Goal: Information Seeking & Learning: Check status

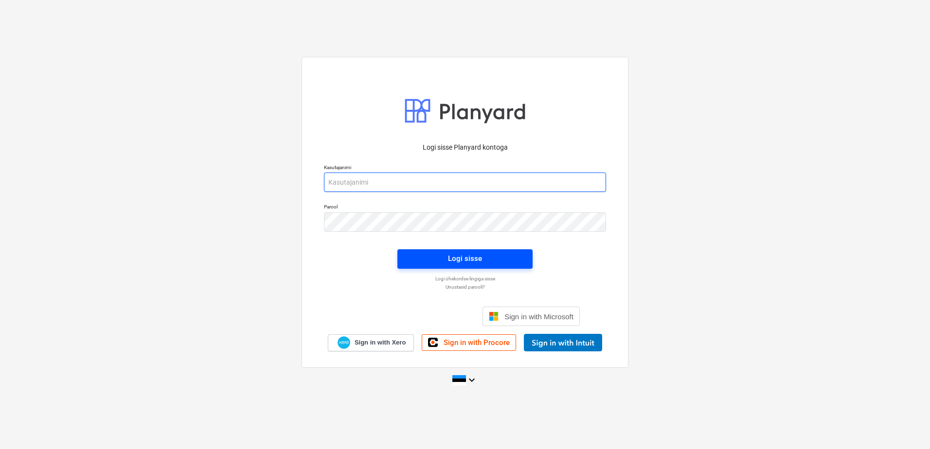
type input "[EMAIL_ADDRESS][DOMAIN_NAME]"
click at [467, 263] on div "Logi sisse" at bounding box center [465, 258] width 34 height 13
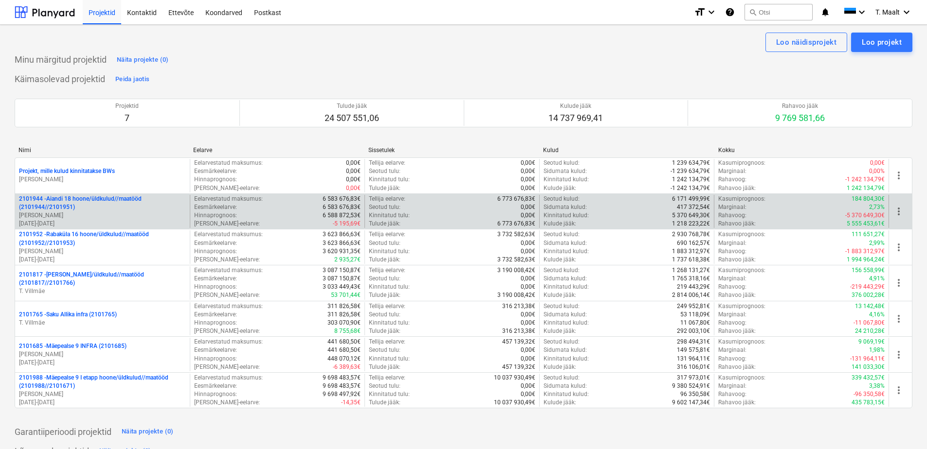
click at [127, 208] on p "2101944 - Aiandi 18 hoone/üldkulud//maatööd (2101944//2101951)" at bounding box center [102, 203] width 167 height 17
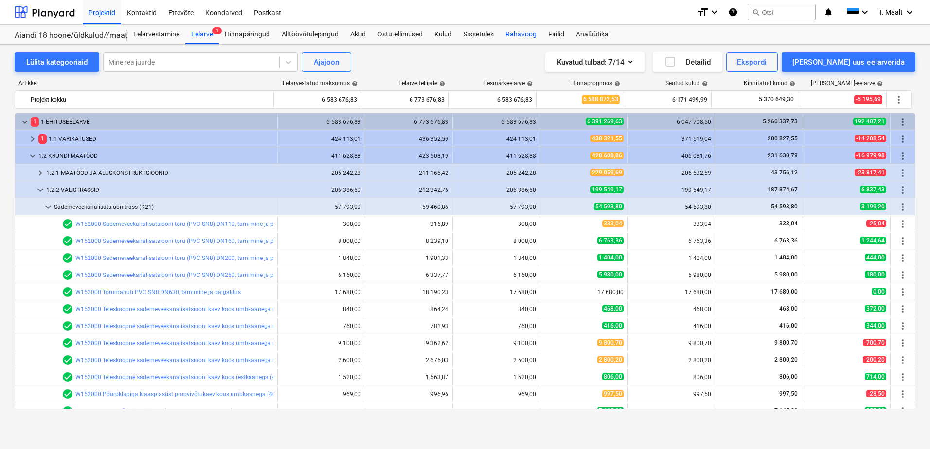
click at [528, 39] on div "Rahavoog" at bounding box center [521, 34] width 43 height 19
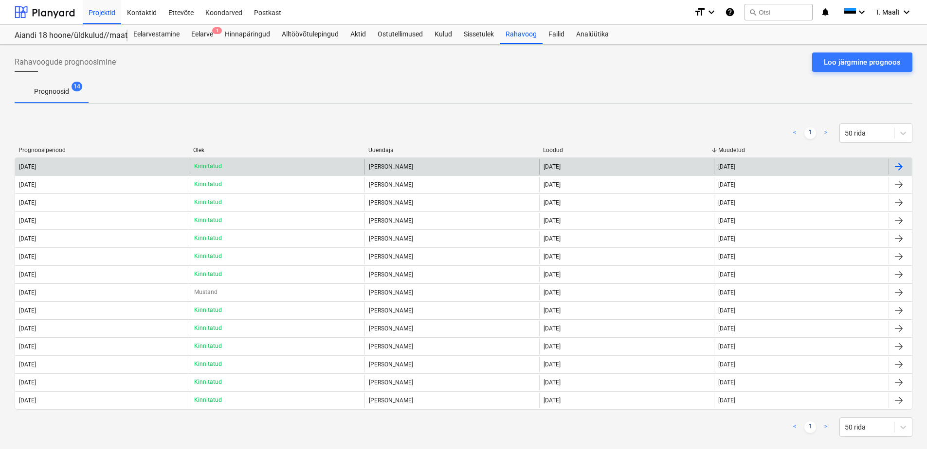
click at [74, 164] on div "[DATE]" at bounding box center [102, 167] width 175 height 16
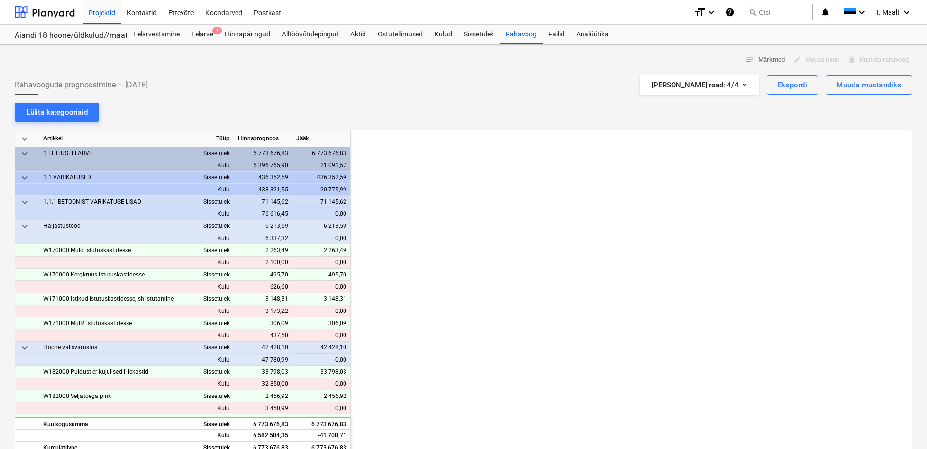
scroll to position [0, 1265]
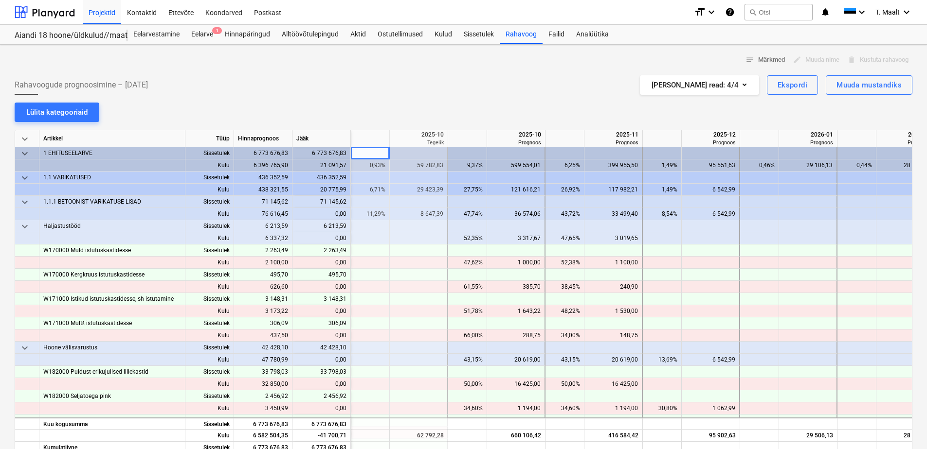
click at [437, 163] on div "59 782,83" at bounding box center [418, 166] width 50 height 12
click at [815, 160] on div "29 106,13" at bounding box center [808, 166] width 50 height 12
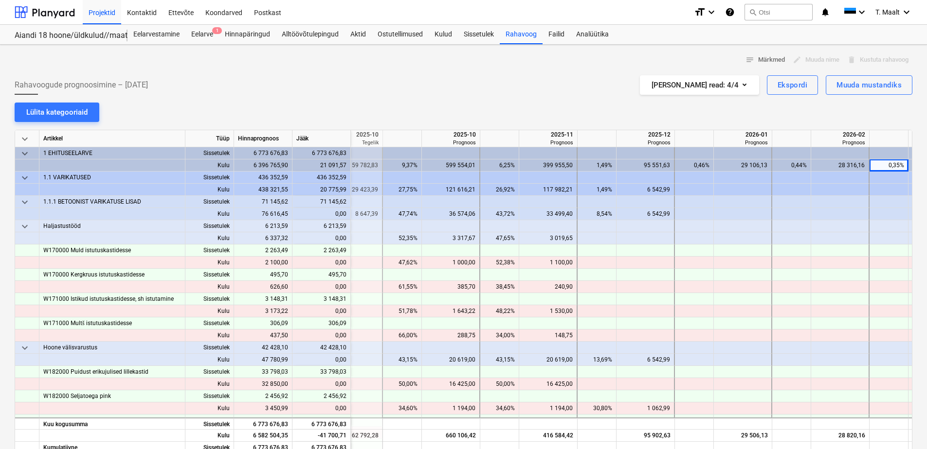
scroll to position [0, 1388]
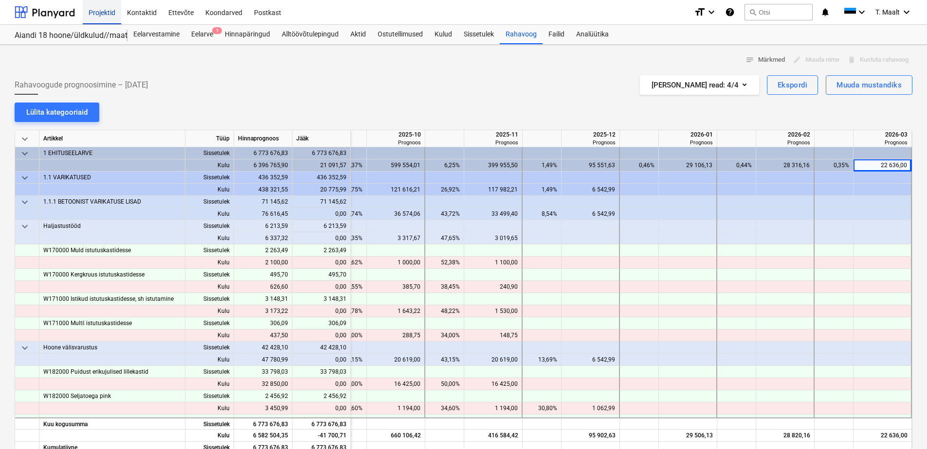
click at [102, 9] on div "Projektid" at bounding box center [102, 12] width 38 height 25
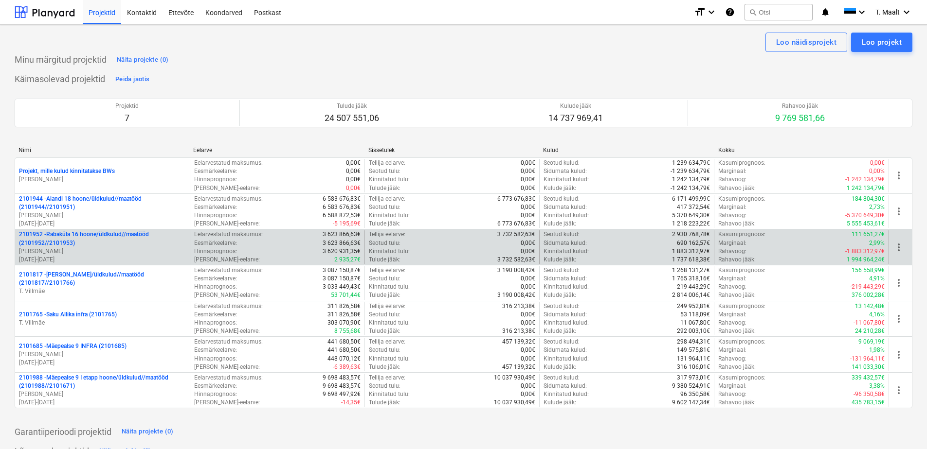
click at [126, 234] on p "2101952 - [GEOGRAPHIC_DATA] 16 hoone/üldkulud//maatööd (2101952//2101953)" at bounding box center [102, 239] width 167 height 17
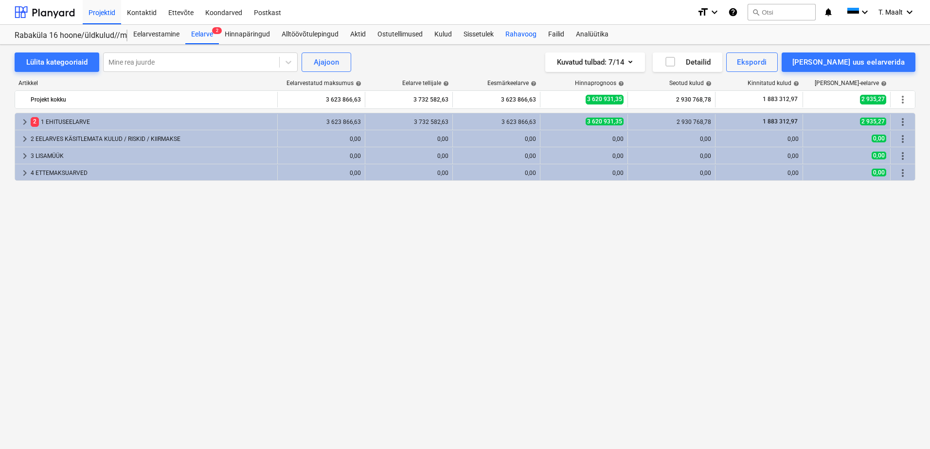
click at [526, 34] on div "Rahavoog" at bounding box center [521, 34] width 43 height 19
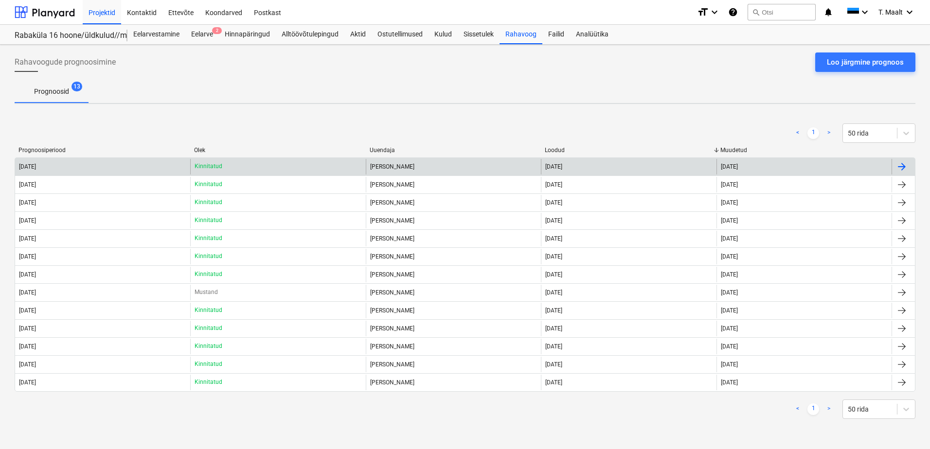
click at [252, 163] on div "Kinnitatud" at bounding box center [277, 167] width 175 height 16
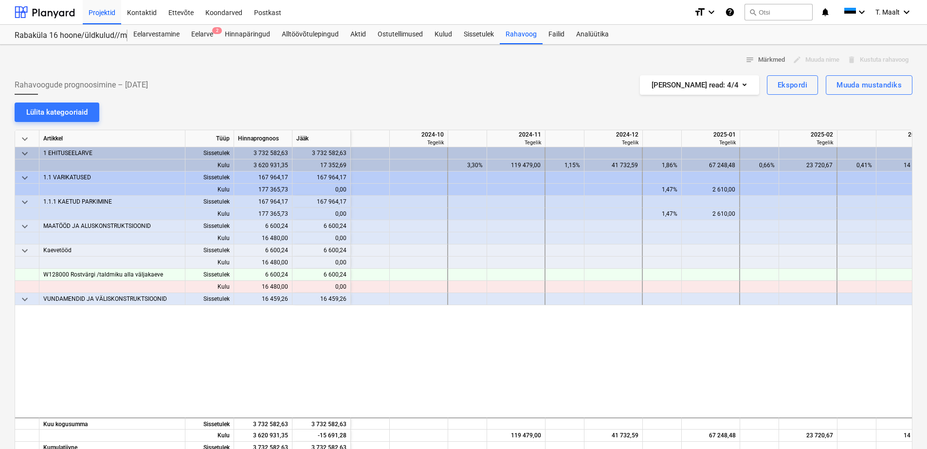
scroll to position [0, 1167]
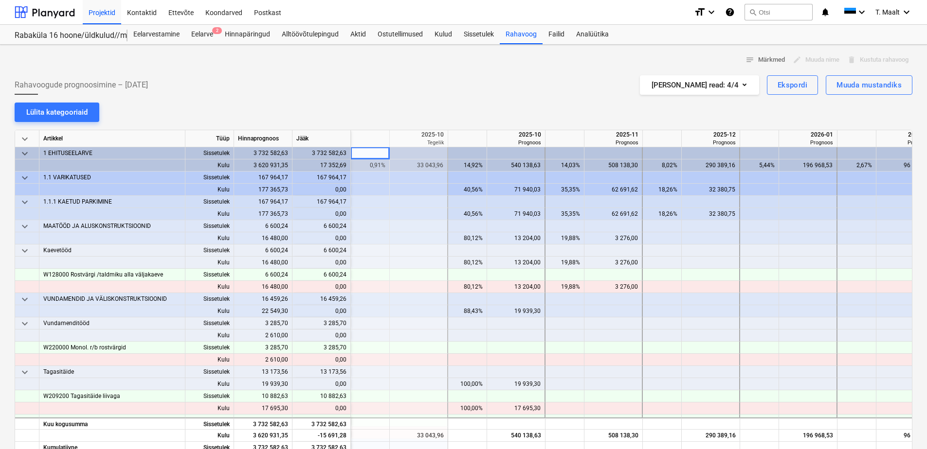
click at [422, 166] on div "33 043,96" at bounding box center [418, 166] width 50 height 12
click at [799, 164] on div "196 968,53" at bounding box center [808, 166] width 50 height 12
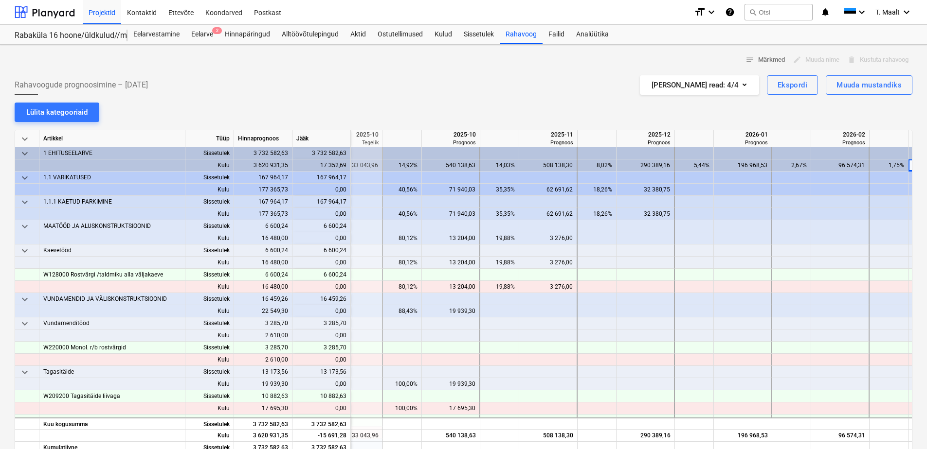
scroll to position [0, 1291]
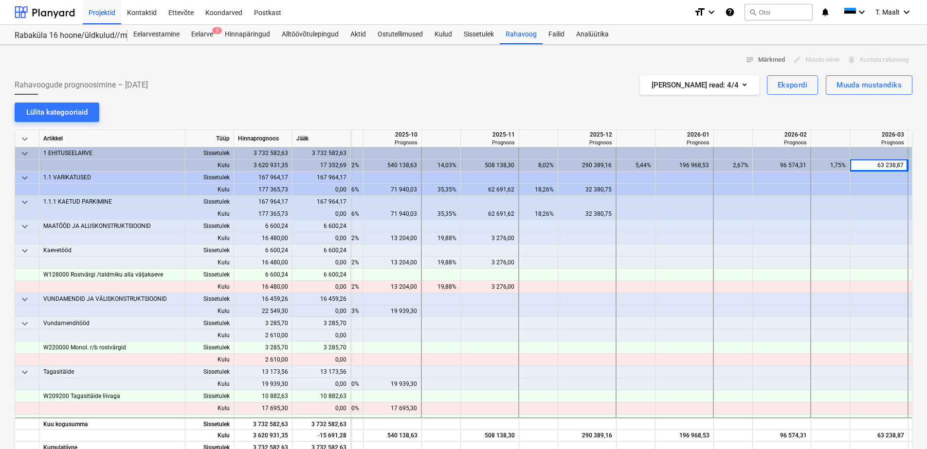
click at [882, 162] on div "63 238,87" at bounding box center [879, 166] width 50 height 12
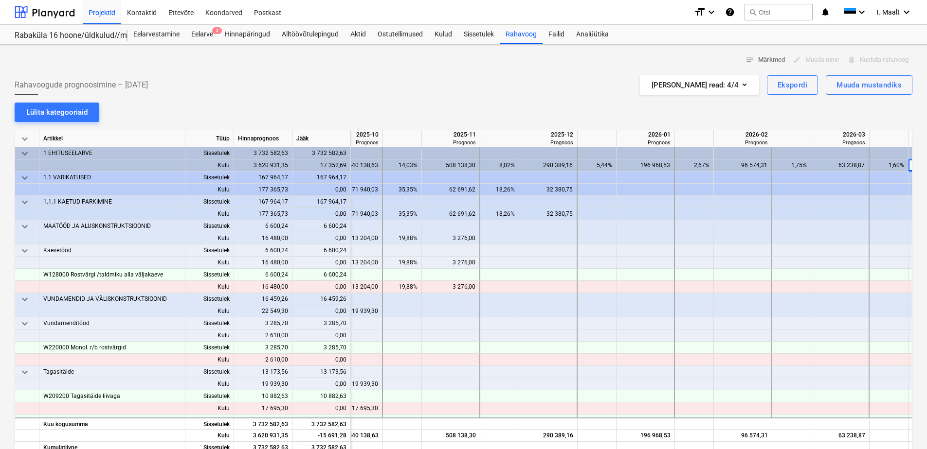
scroll to position [0, 1388]
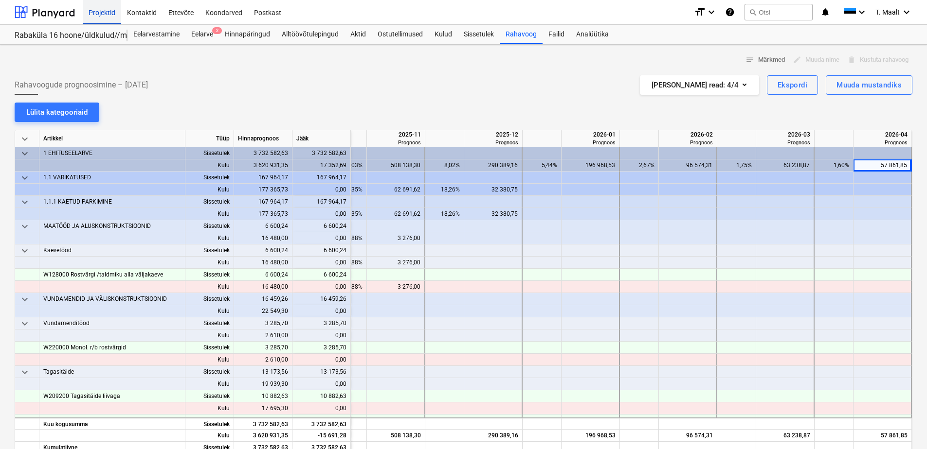
click at [109, 14] on div "Projektid" at bounding box center [102, 12] width 38 height 25
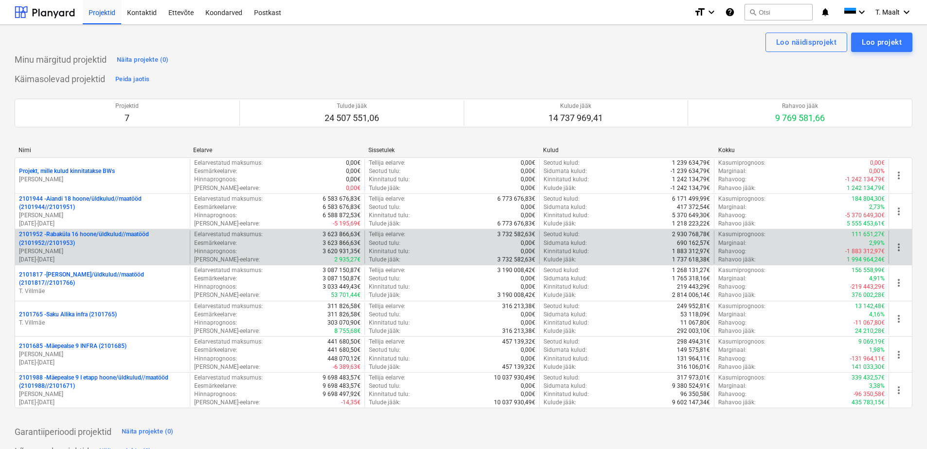
scroll to position [49, 0]
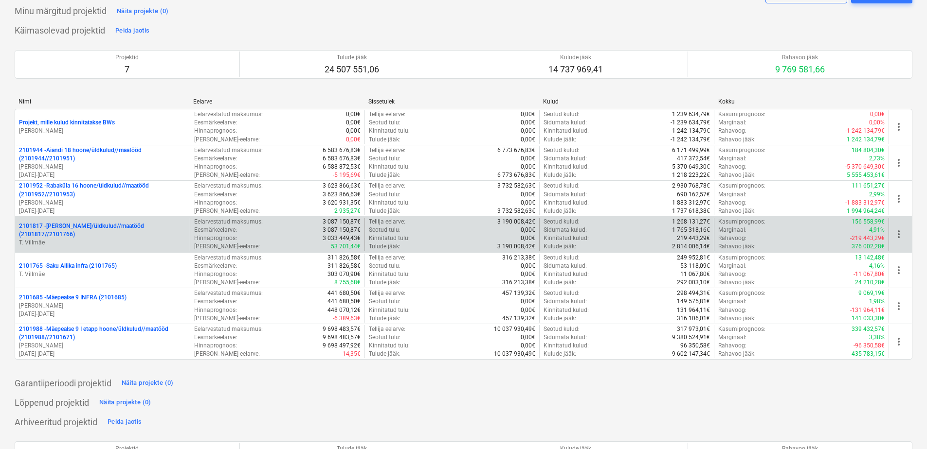
click at [104, 229] on p "2101817 - [PERSON_NAME]/üldkulud//maatööd (2101817//2101766)" at bounding box center [102, 230] width 167 height 17
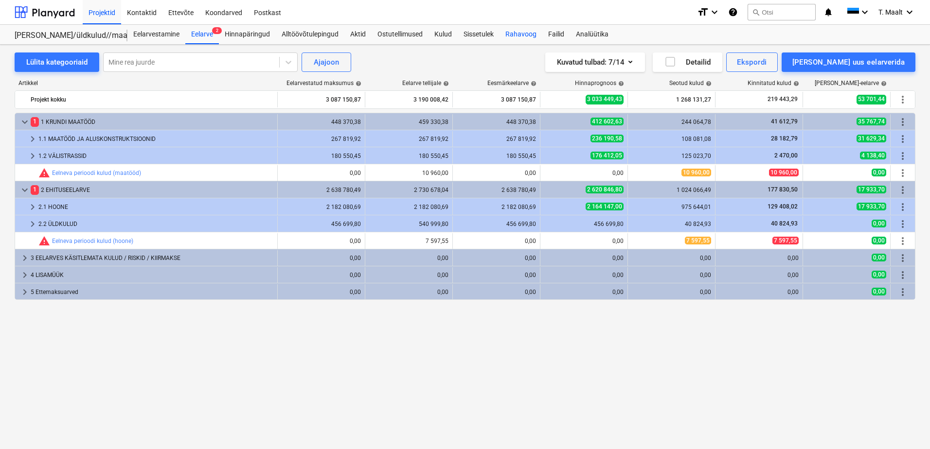
click at [530, 29] on div "Rahavoog" at bounding box center [521, 34] width 43 height 19
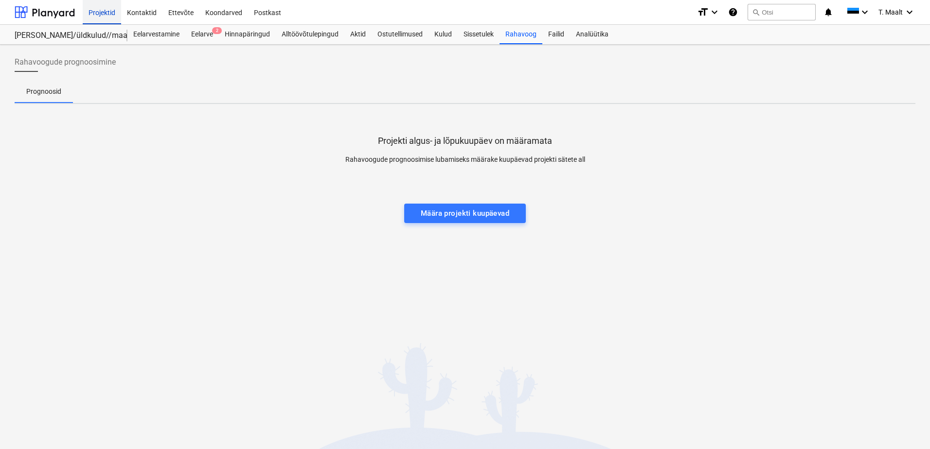
click at [97, 10] on div "Projektid" at bounding box center [102, 12] width 38 height 25
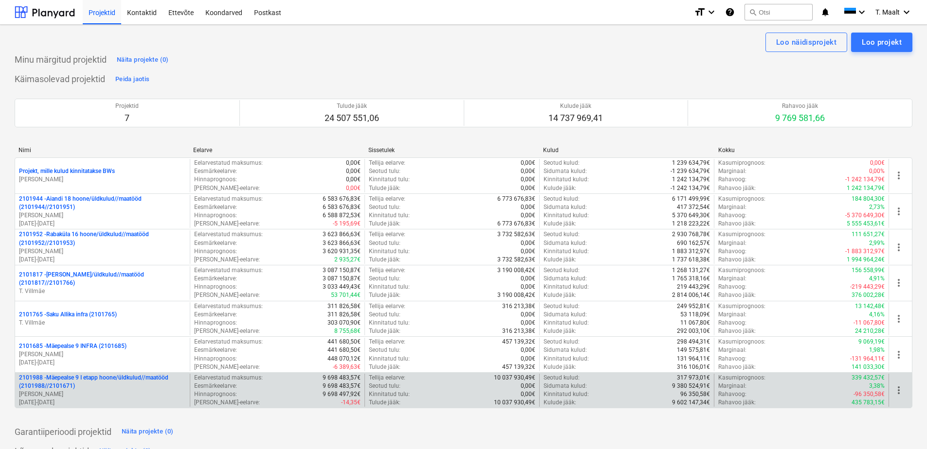
click at [122, 381] on p "2101988 - Mäepealse 9 I etapp hoone/üldkulud//maatööd (2101988//2101671)" at bounding box center [102, 382] width 167 height 17
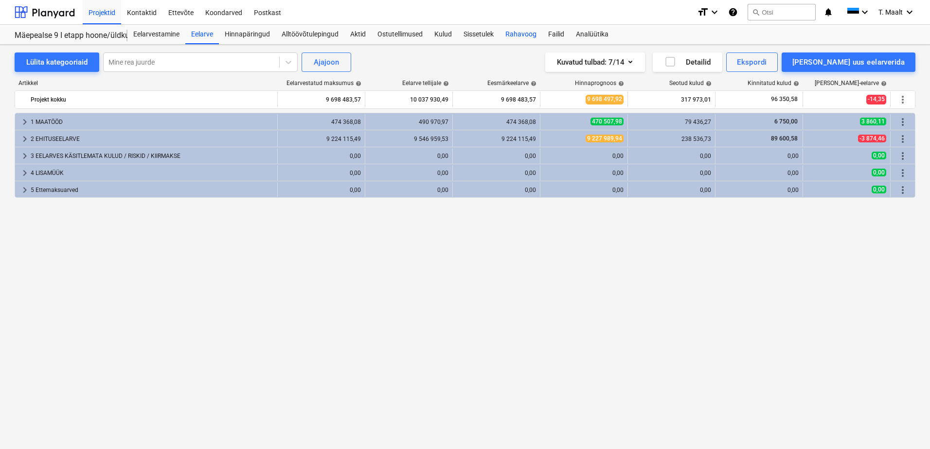
click at [529, 31] on div "Rahavoog" at bounding box center [521, 34] width 43 height 19
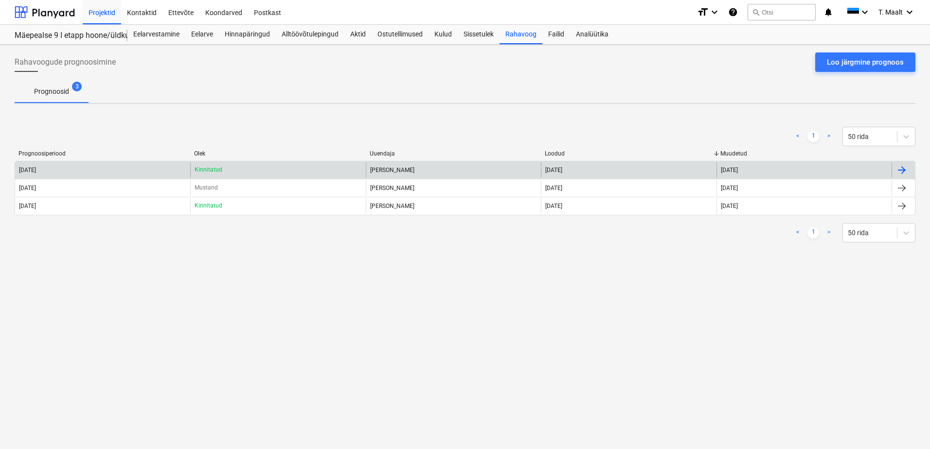
click at [116, 164] on div "[DATE]" at bounding box center [102, 170] width 175 height 16
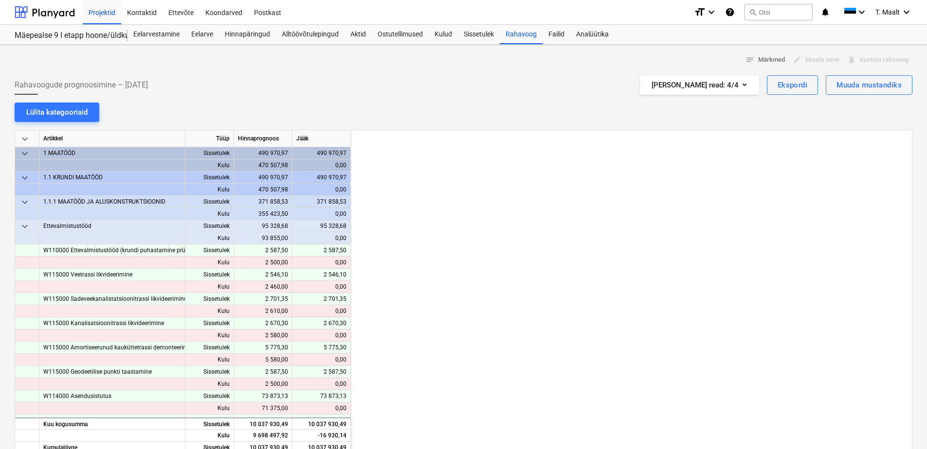
scroll to position [0, 195]
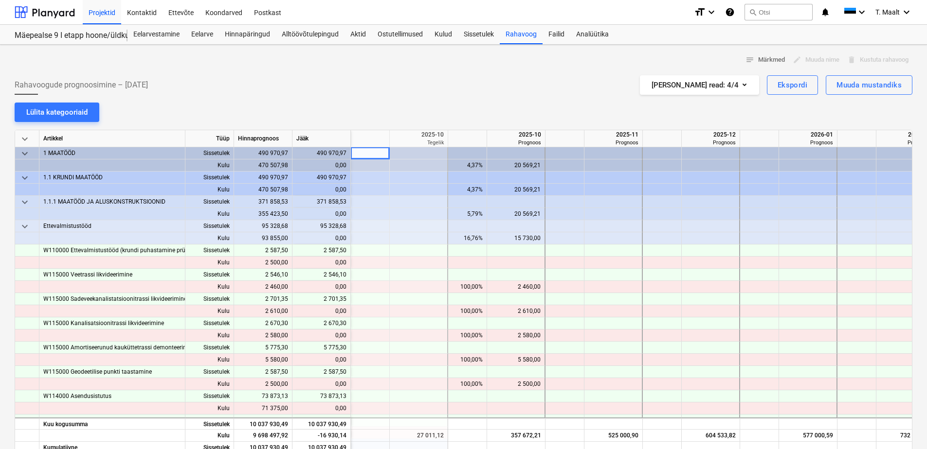
click at [379, 163] on div at bounding box center [370, 166] width 39 height 12
click at [507, 161] on div "20 569,21" at bounding box center [516, 166] width 50 height 12
drag, startPoint x: 593, startPoint y: 164, endPoint x: 599, endPoint y: 165, distance: 5.4
click at [594, 165] on div at bounding box center [613, 166] width 58 height 12
click at [662, 170] on div at bounding box center [661, 166] width 39 height 12
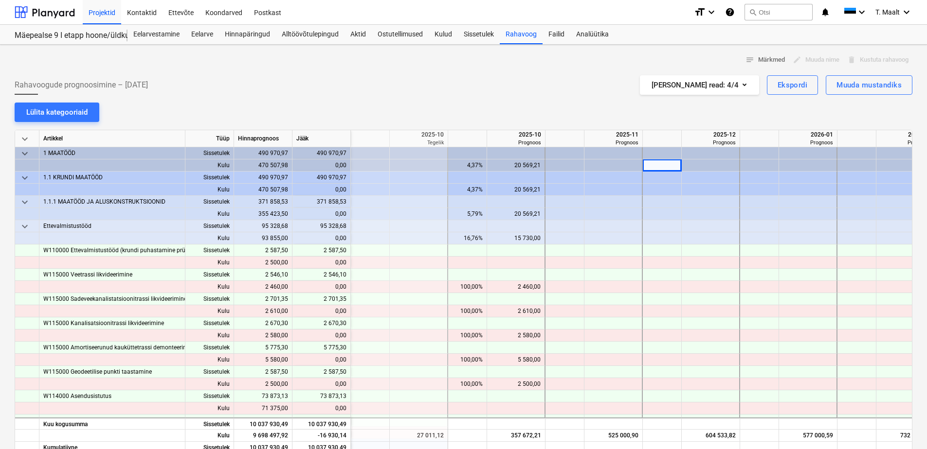
click at [707, 159] on div at bounding box center [710, 153] width 58 height 12
click at [779, 163] on div at bounding box center [808, 166] width 58 height 12
click at [837, 161] on div at bounding box center [856, 166] width 39 height 12
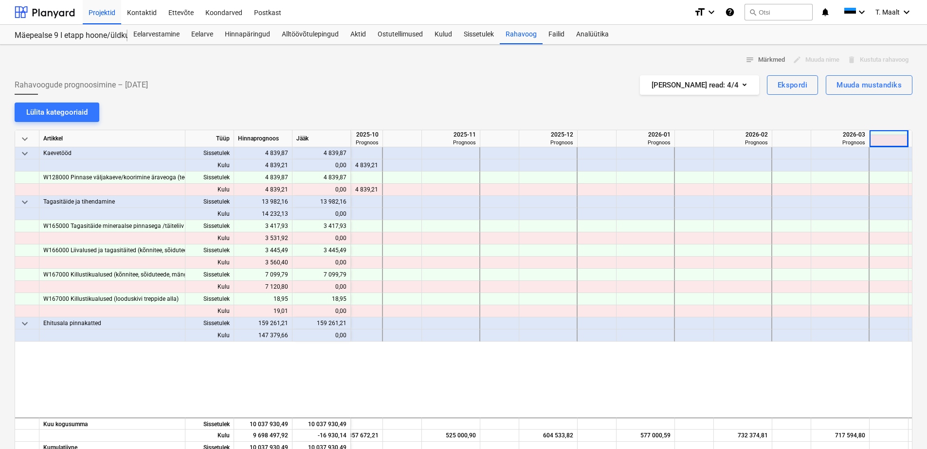
scroll to position [0, 357]
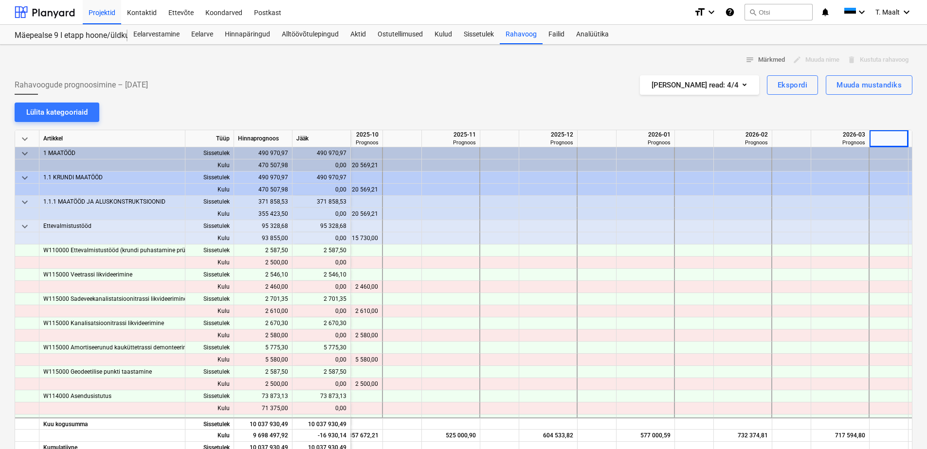
click at [23, 178] on span "keyboard_arrow_down" at bounding box center [25, 178] width 12 height 12
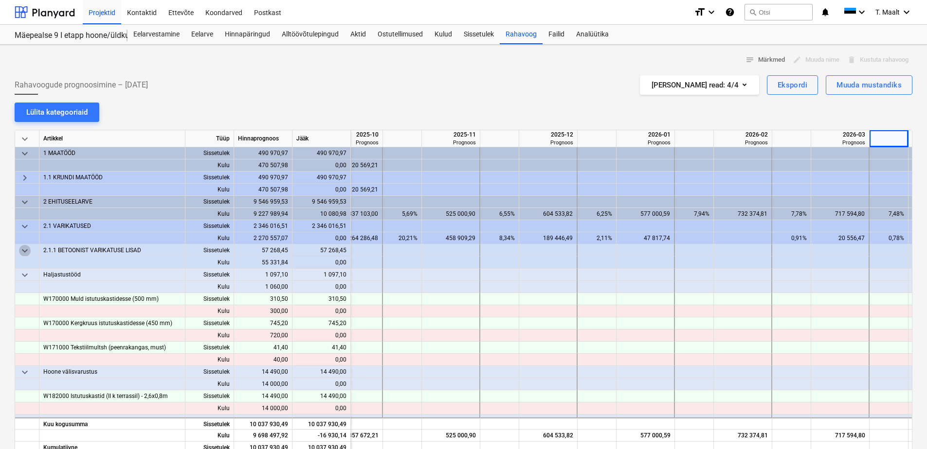
click at [27, 251] on span "keyboard_arrow_down" at bounding box center [25, 251] width 12 height 12
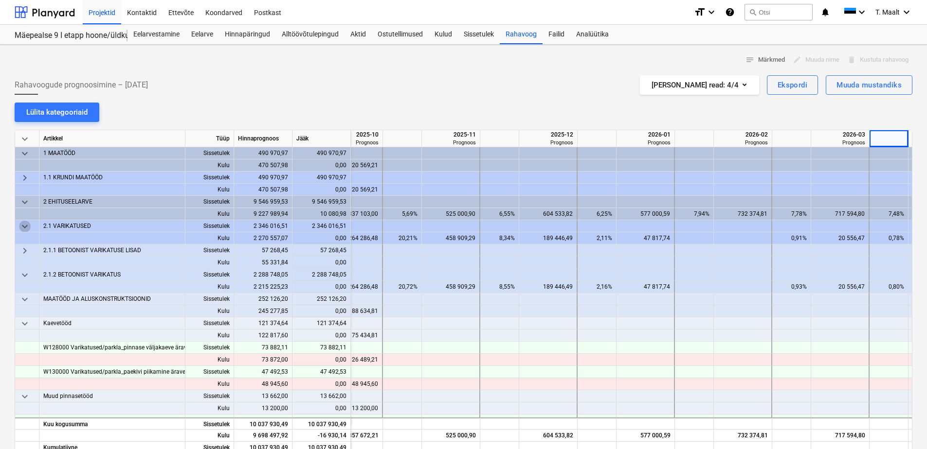
click at [22, 226] on span "keyboard_arrow_down" at bounding box center [25, 227] width 12 height 12
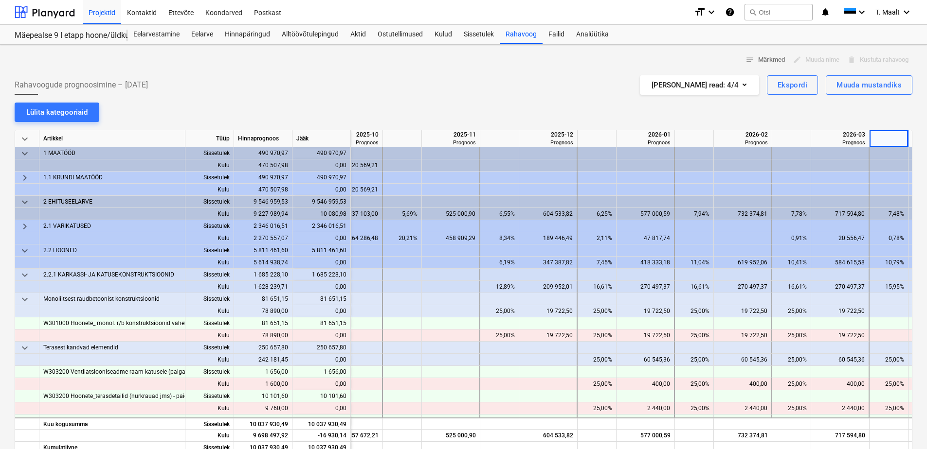
click at [24, 247] on span "keyboard_arrow_down" at bounding box center [25, 251] width 12 height 12
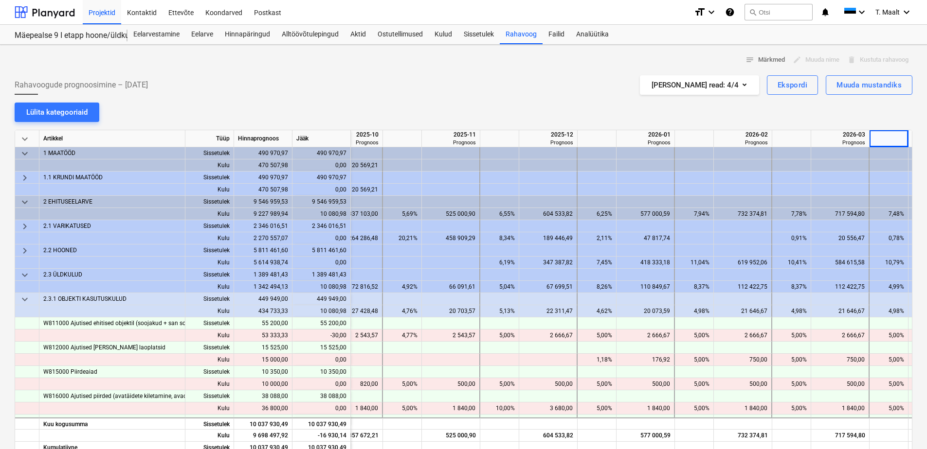
click at [21, 273] on span "keyboard_arrow_down" at bounding box center [25, 275] width 12 height 12
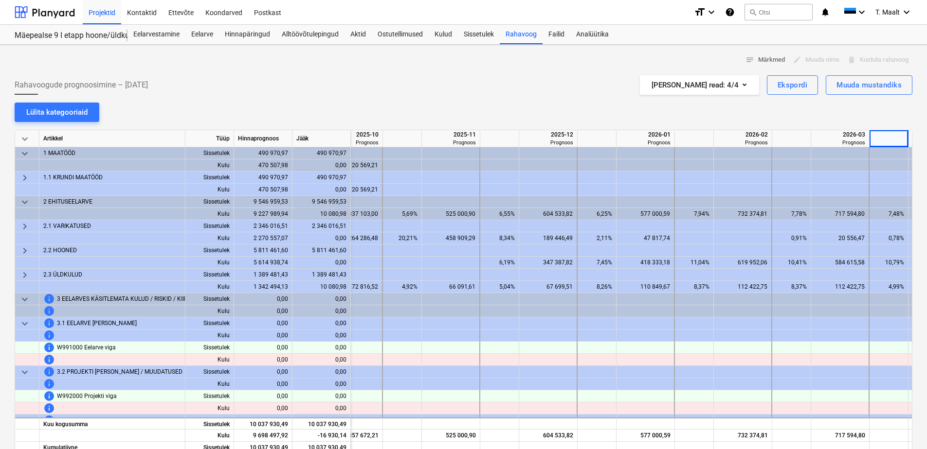
click at [25, 299] on span "keyboard_arrow_down" at bounding box center [25, 300] width 12 height 12
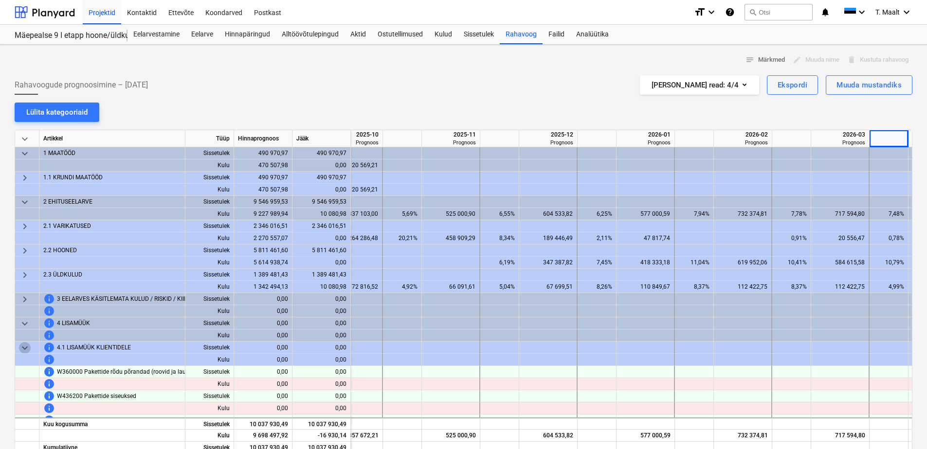
click at [24, 349] on span "keyboard_arrow_down" at bounding box center [25, 348] width 12 height 12
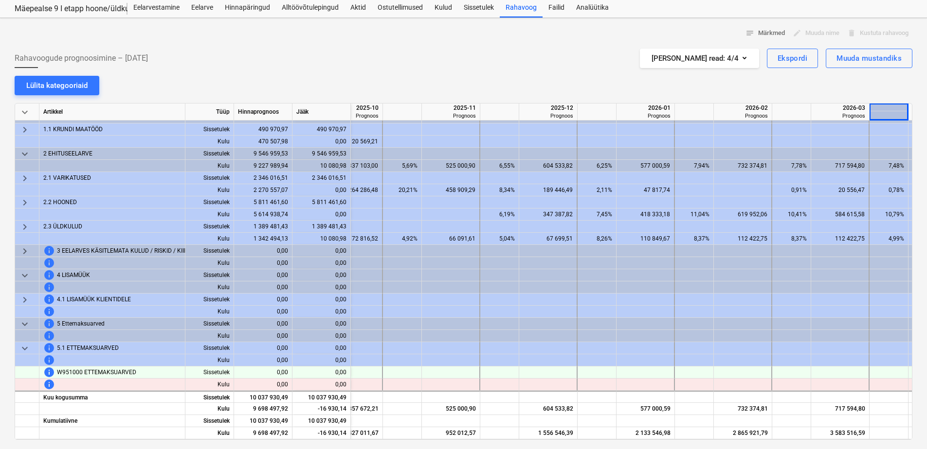
scroll to position [49, 0]
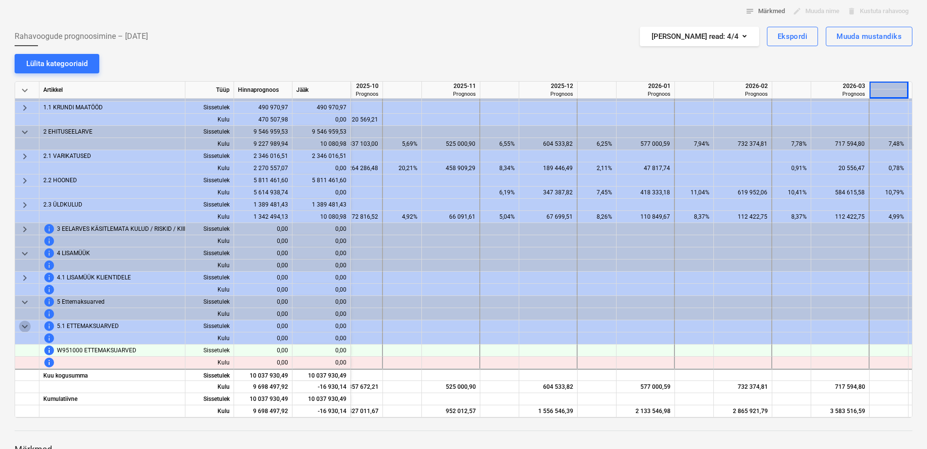
click at [25, 323] on span "keyboard_arrow_down" at bounding box center [25, 327] width 12 height 12
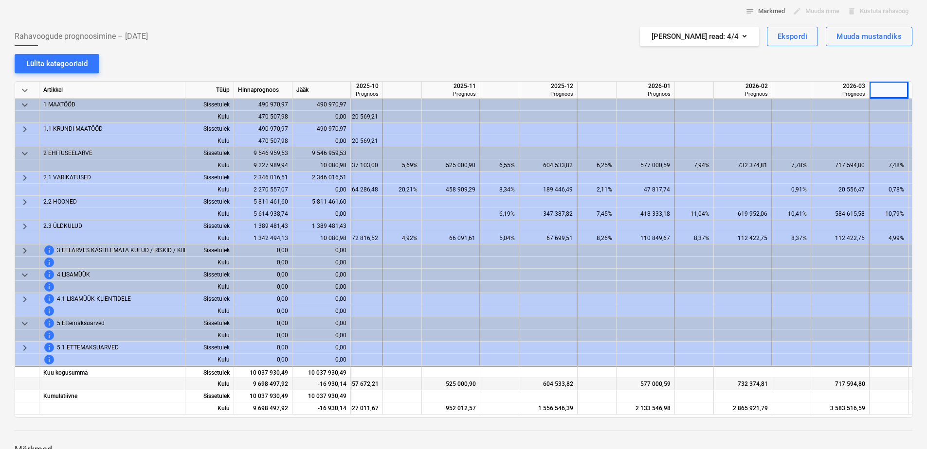
click at [459, 384] on div "525 000,90" at bounding box center [451, 384] width 50 height 12
click at [462, 161] on div "525 000,90" at bounding box center [451, 166] width 50 height 12
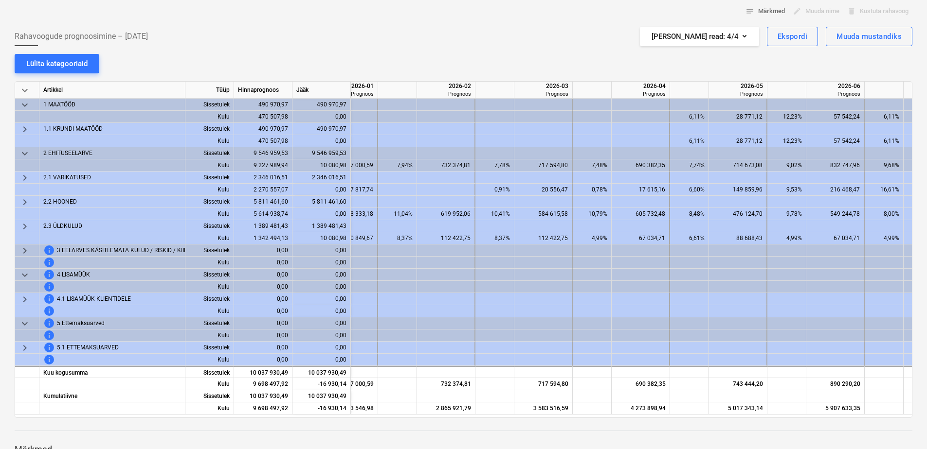
scroll to position [0, 663]
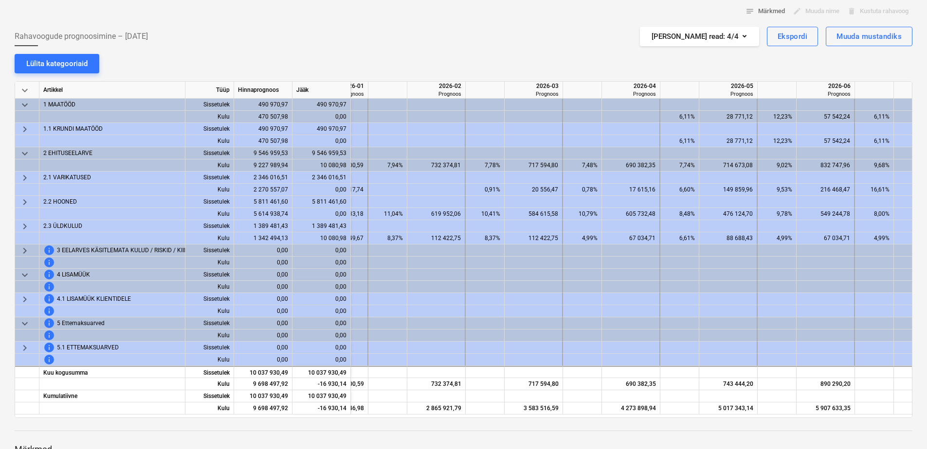
click at [456, 164] on div "732 374,81" at bounding box center [436, 166] width 50 height 12
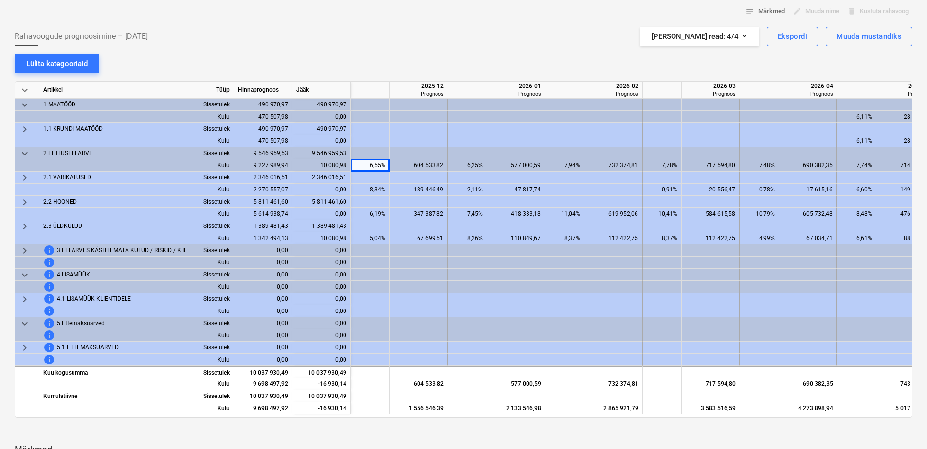
scroll to position [0, 428]
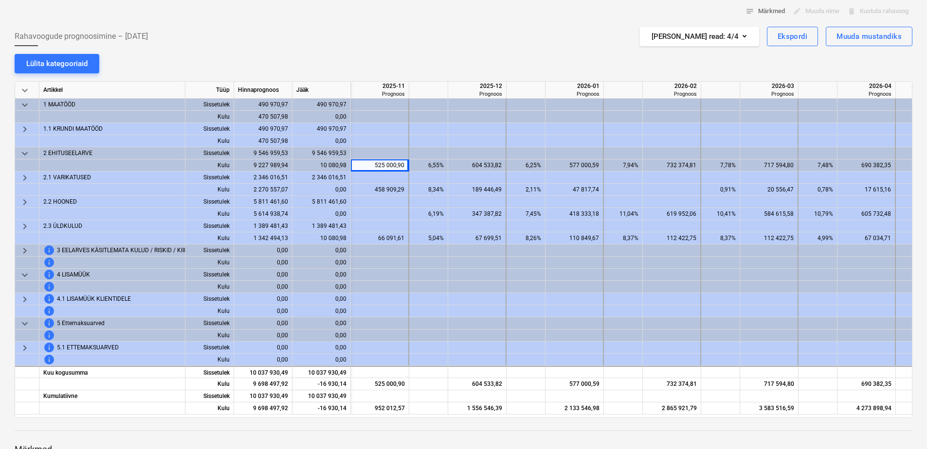
click at [880, 161] on div "690 382,35" at bounding box center [866, 166] width 50 height 12
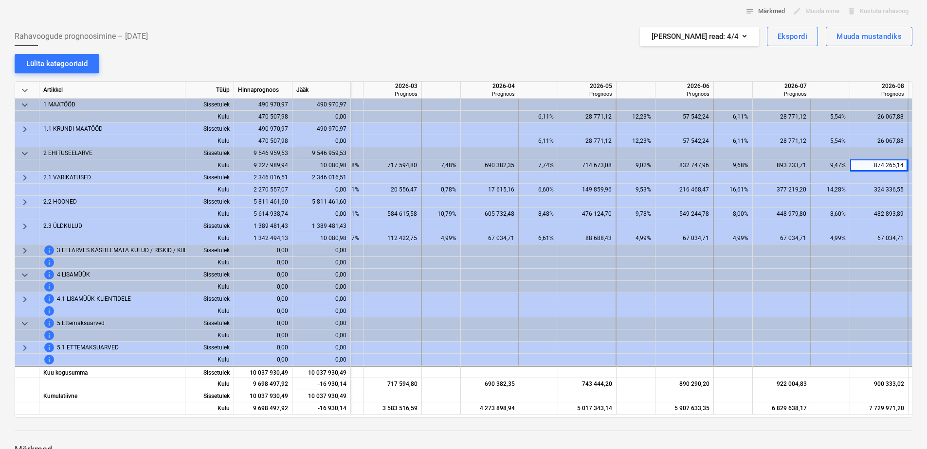
scroll to position [0, 843]
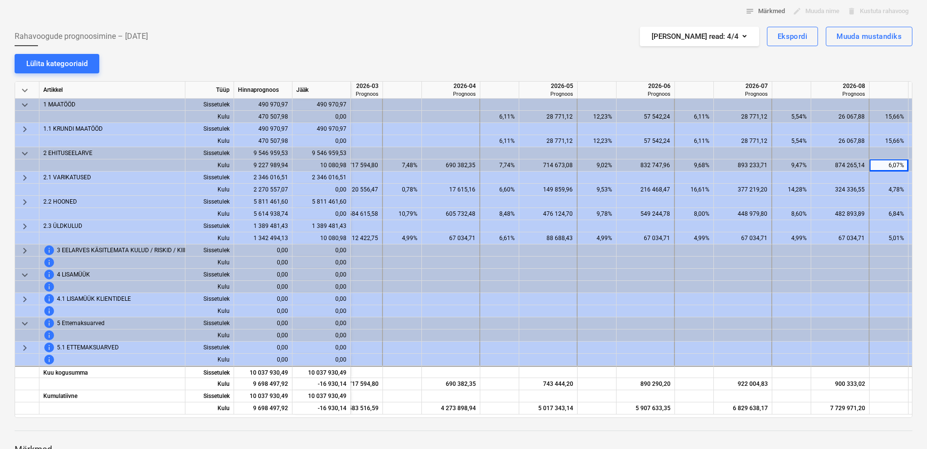
click at [863, 161] on div "874 265,14" at bounding box center [840, 166] width 50 height 12
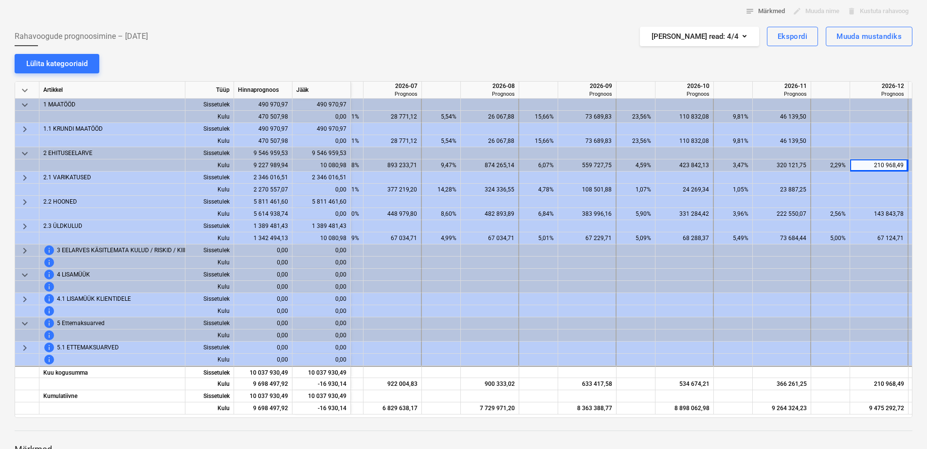
click at [874, 162] on div "210 968,49" at bounding box center [879, 166] width 50 height 12
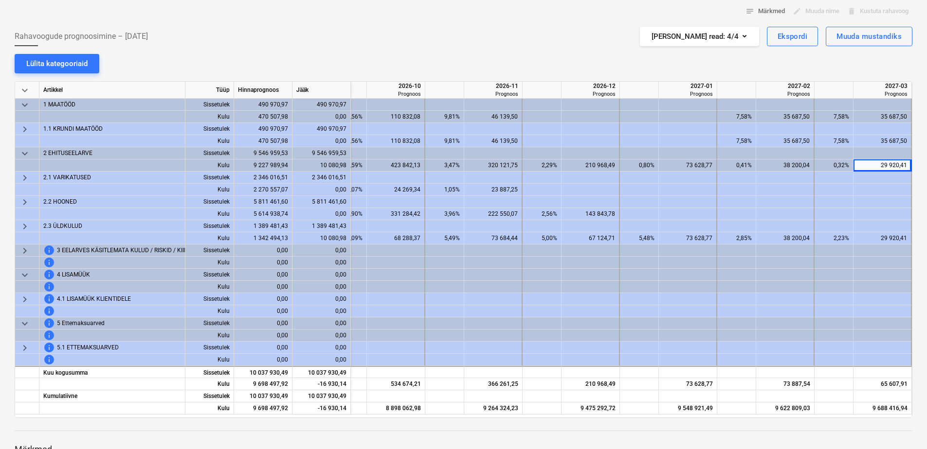
scroll to position [0, 1485]
drag, startPoint x: 184, startPoint y: 39, endPoint x: 211, endPoint y: 61, distance: 34.9
click at [184, 39] on div "Rahavoogude prognoosimine – [DATE] Kuvatud read : 4/4 Ekspordi Muuda mustandiks" at bounding box center [463, 36] width 897 height 19
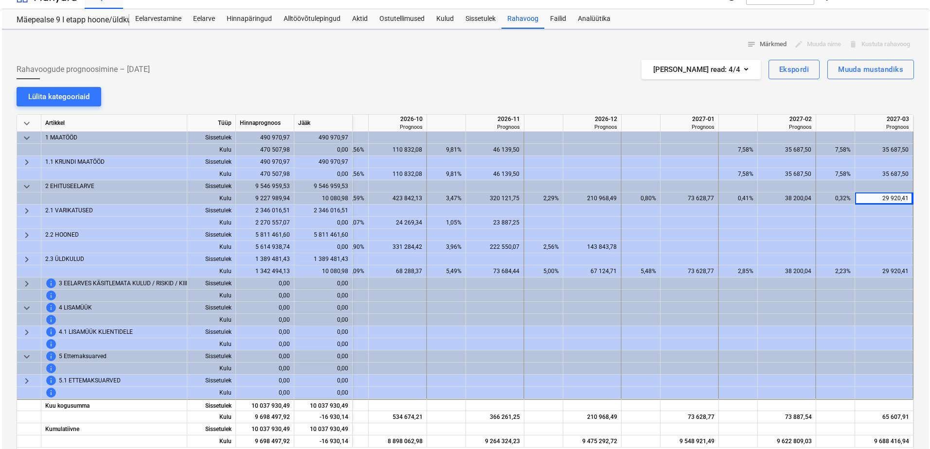
scroll to position [0, 0]
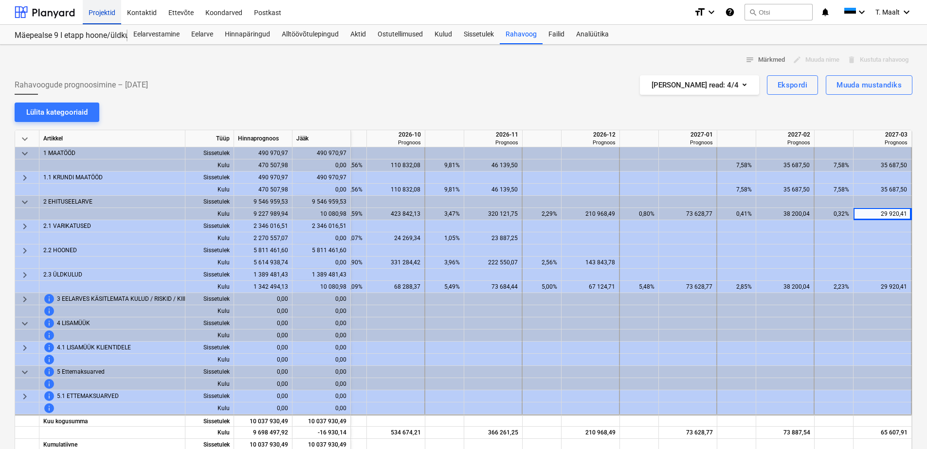
click at [106, 9] on div "Projektid" at bounding box center [102, 12] width 38 height 25
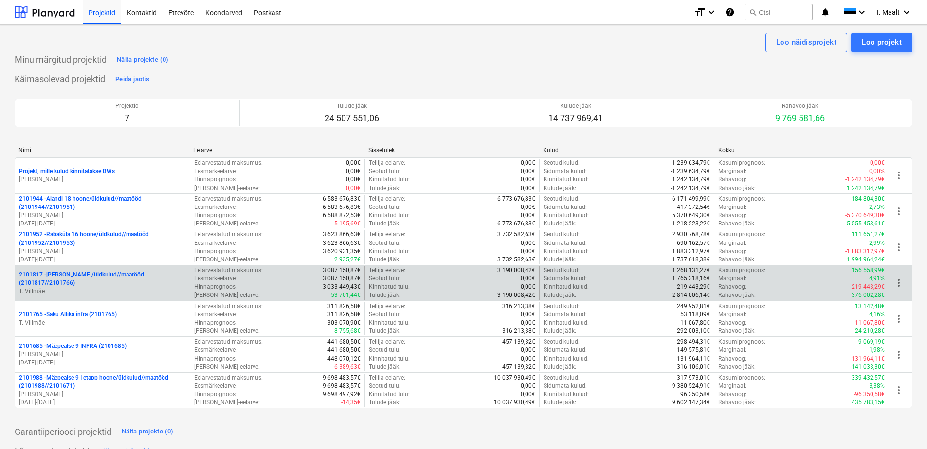
click at [91, 274] on p "2101817 - [PERSON_NAME]/üldkulud//maatööd (2101817//2101766)" at bounding box center [102, 279] width 167 height 17
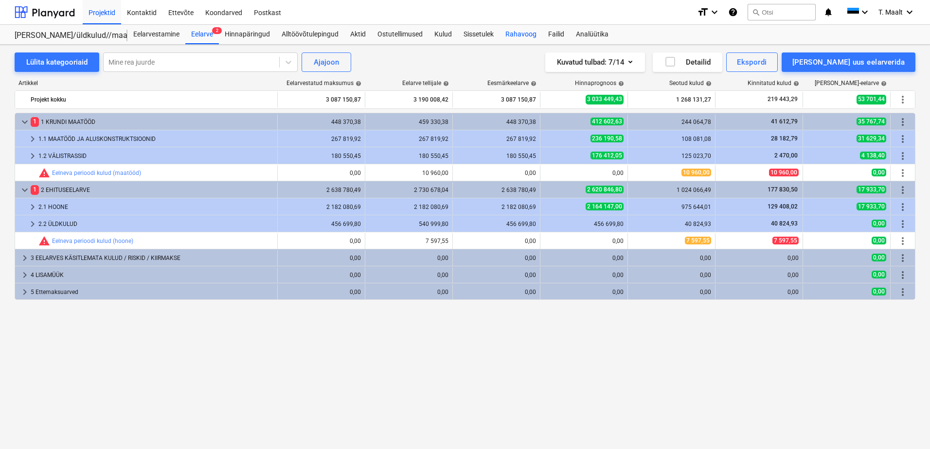
click at [528, 32] on div "Rahavoog" at bounding box center [521, 34] width 43 height 19
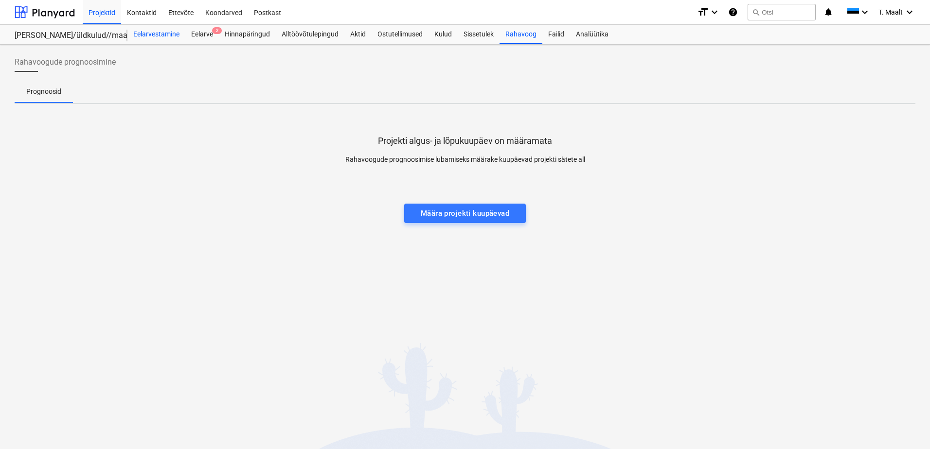
click at [160, 32] on div "Eelarvestamine" at bounding box center [156, 34] width 58 height 19
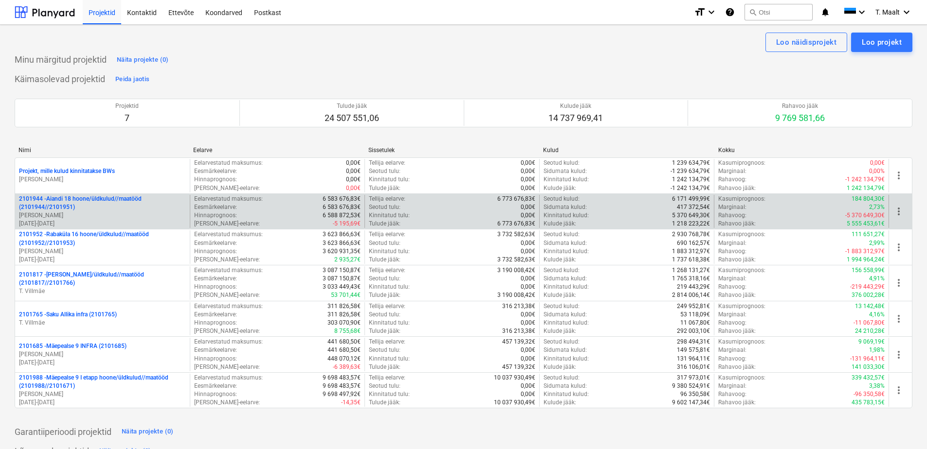
click at [102, 199] on p "2101944 - Aiandi 18 hoone/üldkulud//maatööd (2101944//2101951)" at bounding box center [102, 203] width 167 height 17
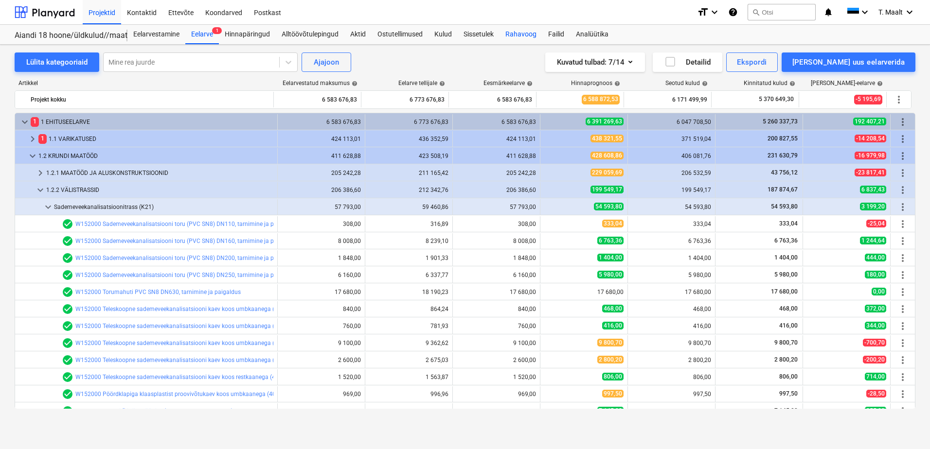
click at [518, 30] on div "Rahavoog" at bounding box center [521, 34] width 43 height 19
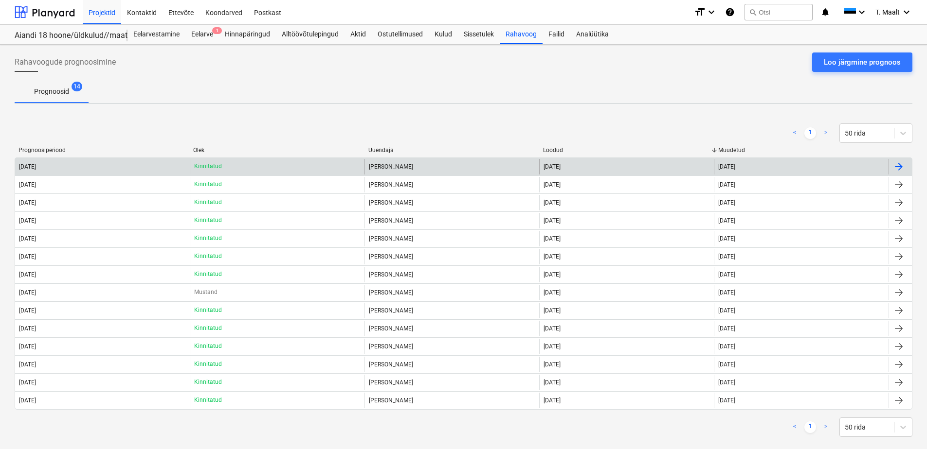
click at [71, 167] on div "[DATE]" at bounding box center [102, 167] width 175 height 16
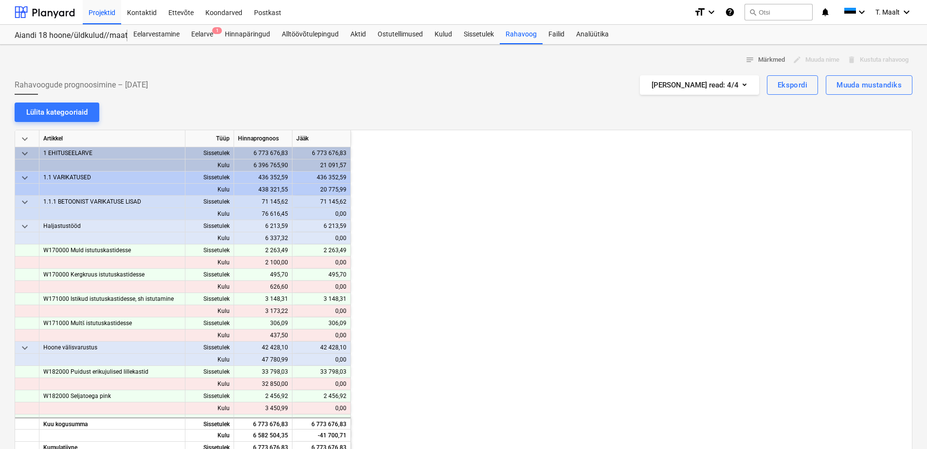
scroll to position [0, 1265]
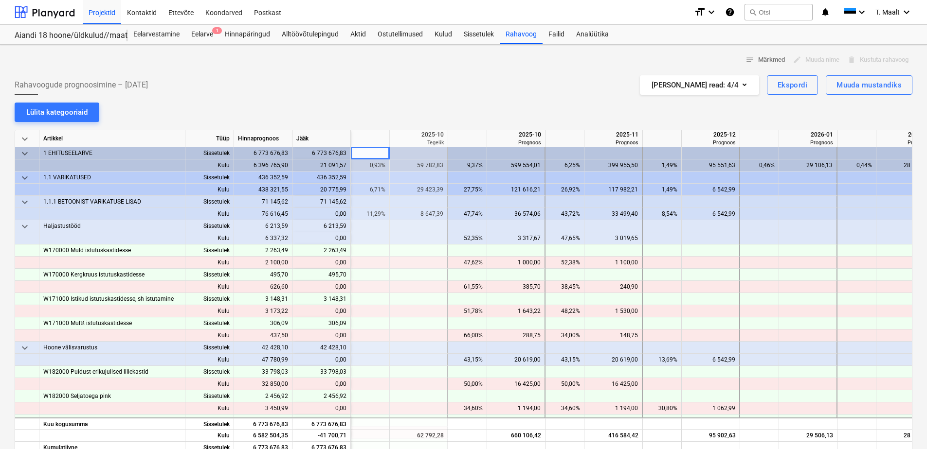
click at [514, 164] on div "599 554,01" at bounding box center [516, 166] width 50 height 12
click at [103, 13] on div "Projektid" at bounding box center [102, 12] width 38 height 25
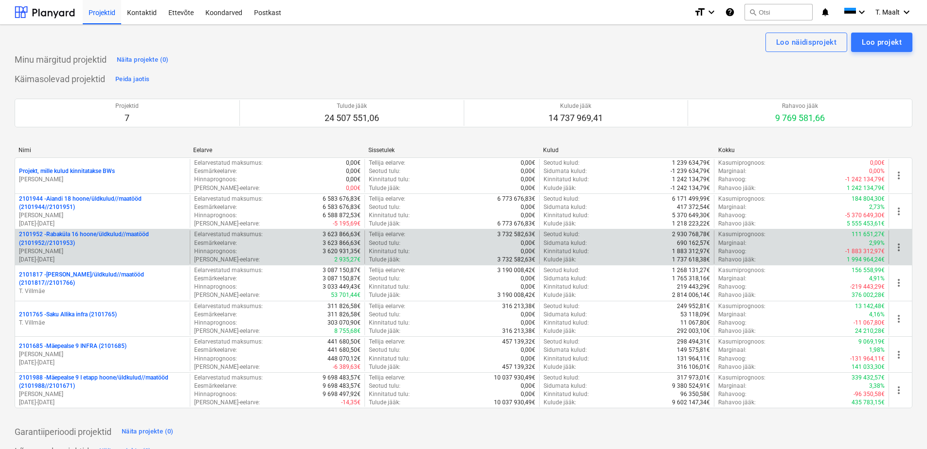
click at [111, 239] on p "2101952 - [GEOGRAPHIC_DATA] 16 hoone/üldkulud//maatööd (2101952//2101953)" at bounding box center [102, 239] width 167 height 17
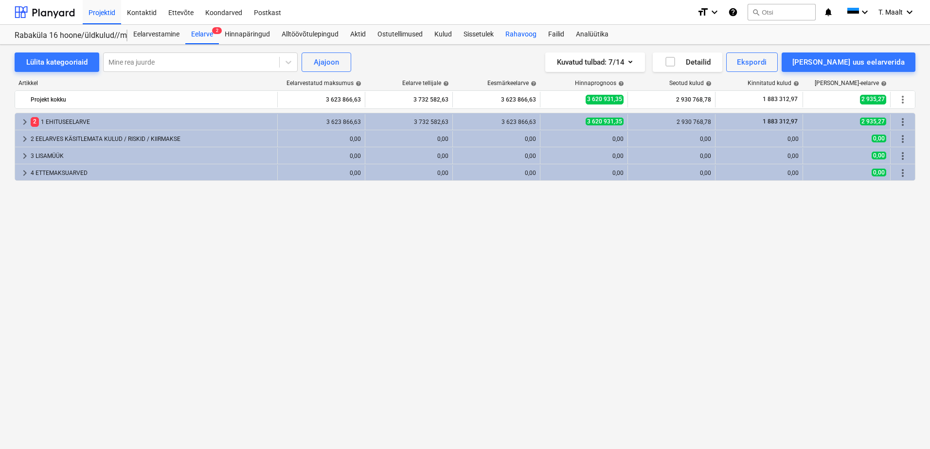
click at [523, 36] on div "Rahavoog" at bounding box center [521, 34] width 43 height 19
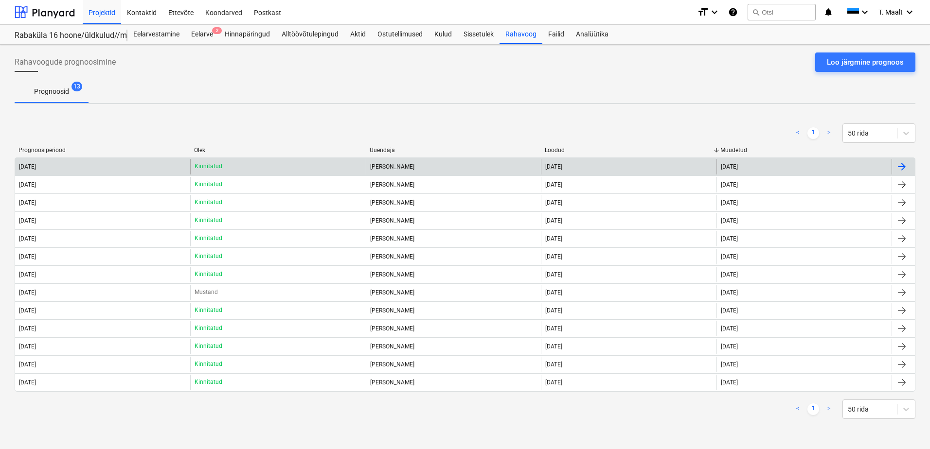
click at [110, 169] on div "[DATE]" at bounding box center [102, 167] width 175 height 16
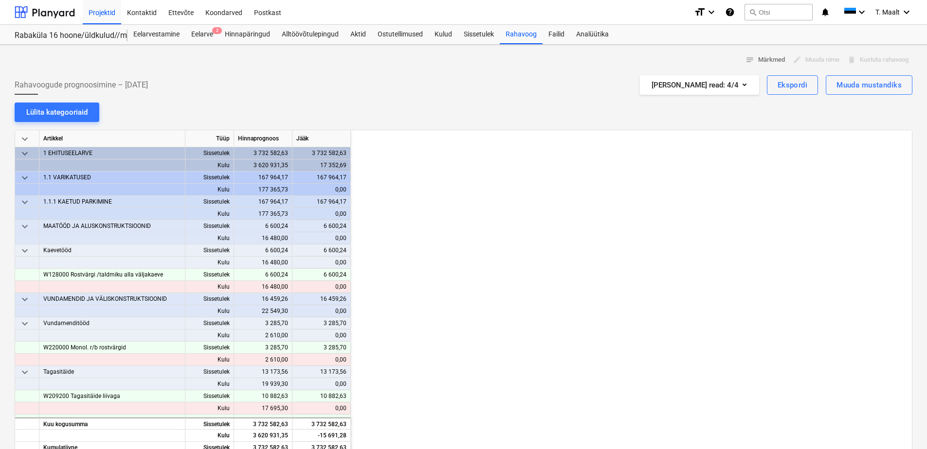
scroll to position [0, 1167]
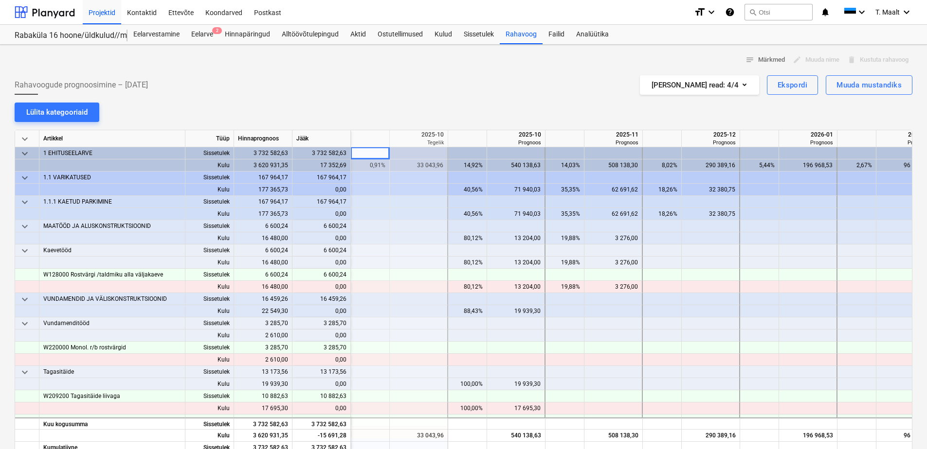
click at [534, 162] on div "540 138,63" at bounding box center [516, 166] width 50 height 12
click at [812, 161] on div "196 968,53" at bounding box center [808, 166] width 50 height 12
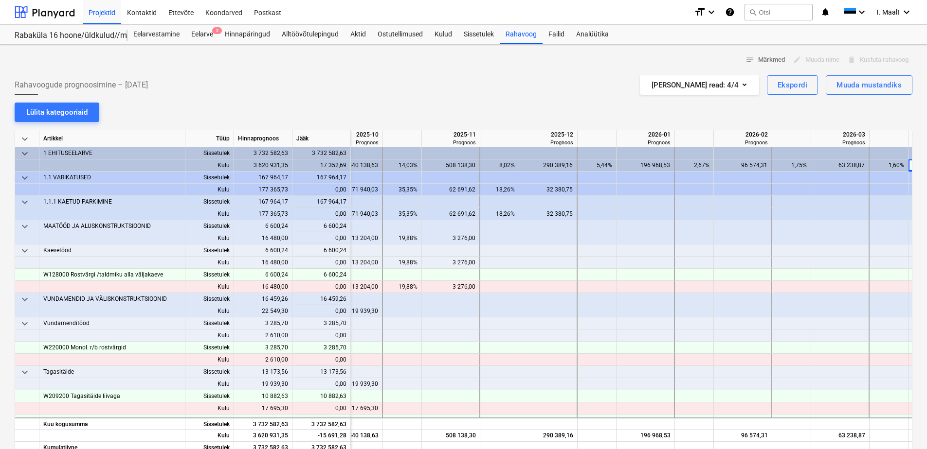
scroll to position [0, 1388]
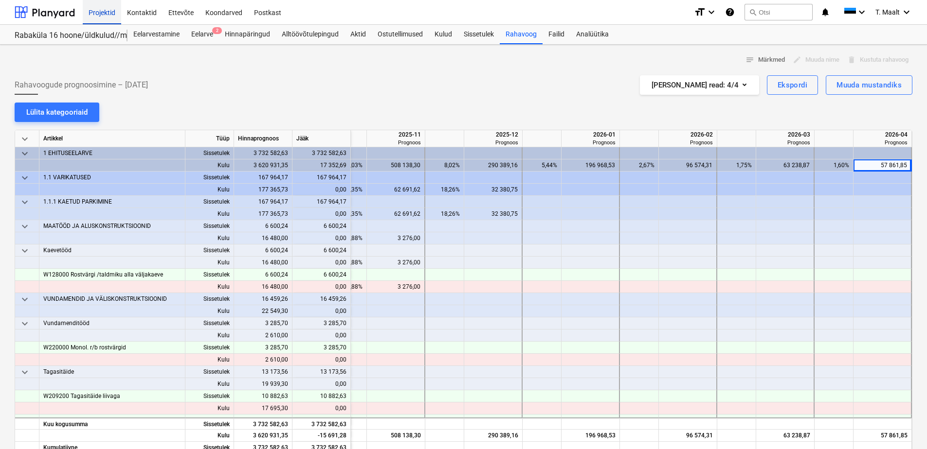
click at [84, 16] on div "Projektid" at bounding box center [102, 12] width 38 height 25
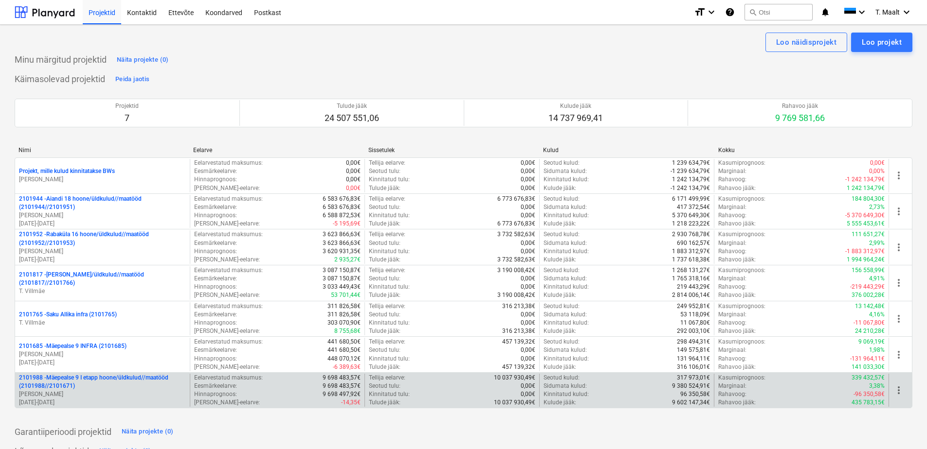
click at [78, 378] on p "2101988 - Mäepealse 9 I etapp hoone/üldkulud//maatööd (2101988//2101671)" at bounding box center [102, 382] width 167 height 17
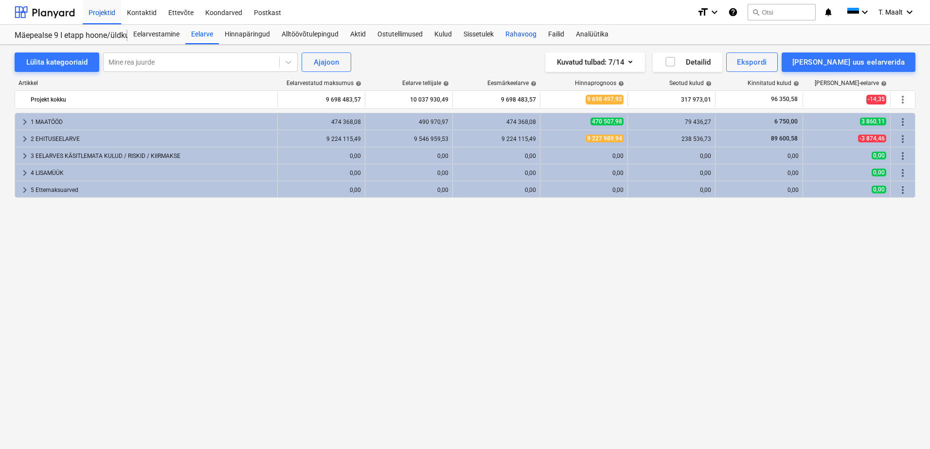
click at [523, 36] on div "Rahavoog" at bounding box center [521, 34] width 43 height 19
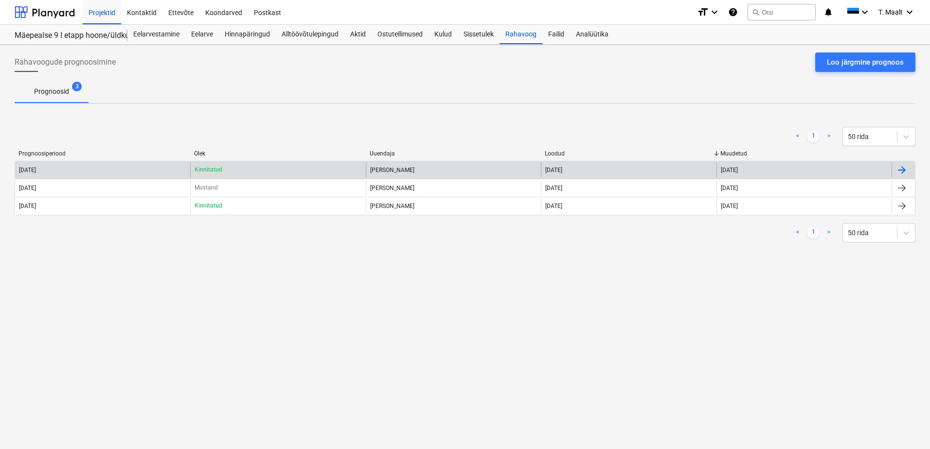
click at [161, 168] on div "[DATE]" at bounding box center [102, 170] width 175 height 16
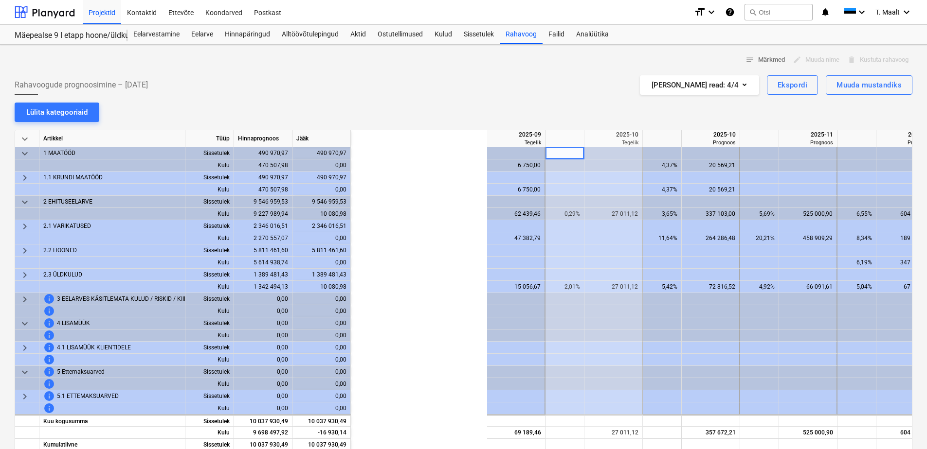
scroll to position [0, 195]
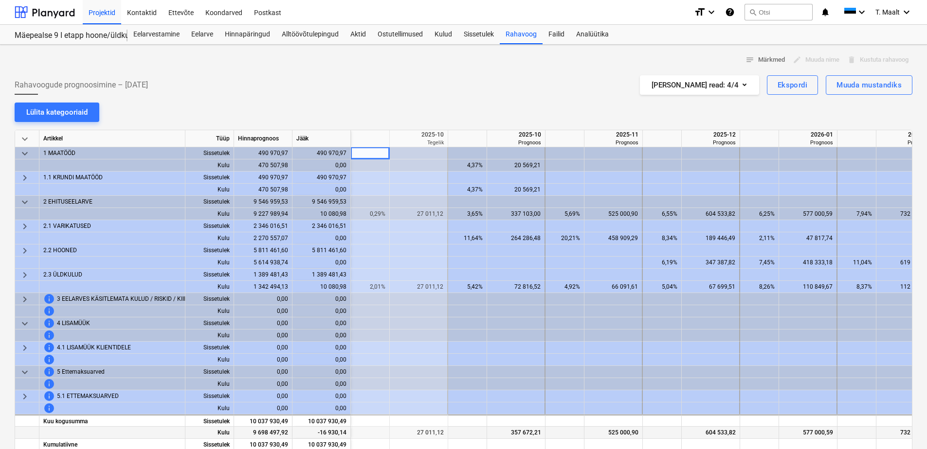
click at [816, 433] on div "577 000,59" at bounding box center [808, 433] width 50 height 12
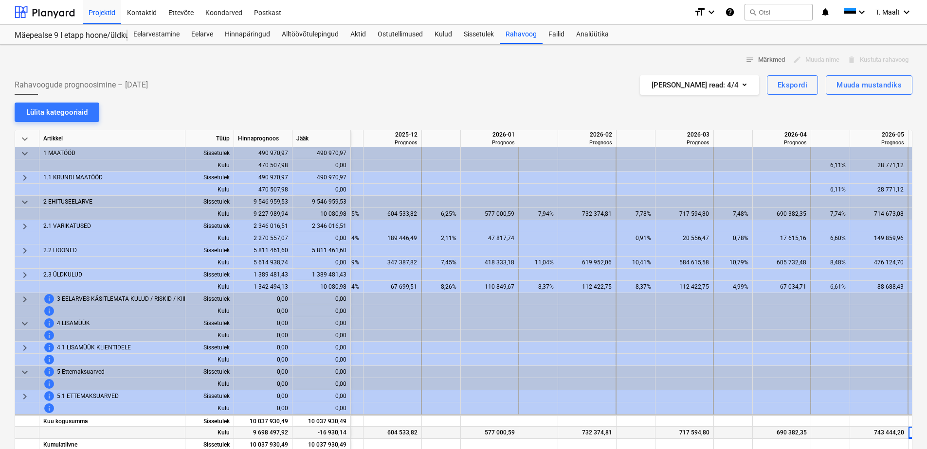
scroll to position [0, 552]
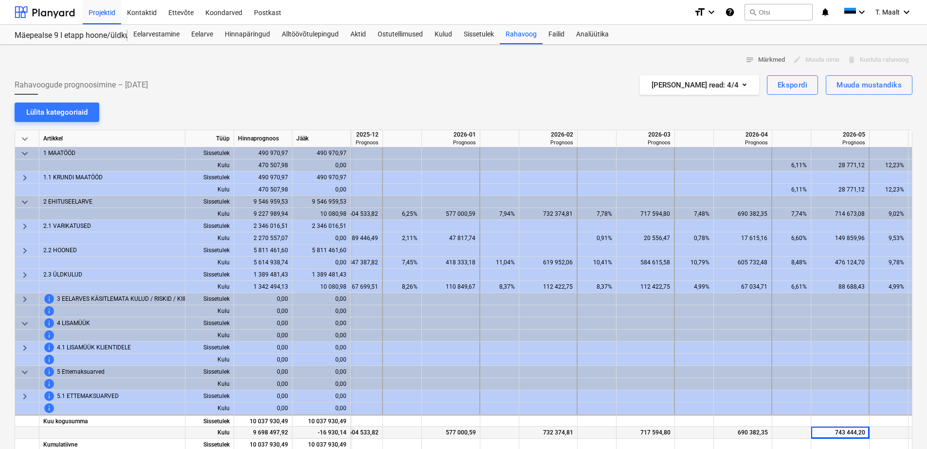
click at [844, 430] on div "743 444,20" at bounding box center [840, 433] width 50 height 12
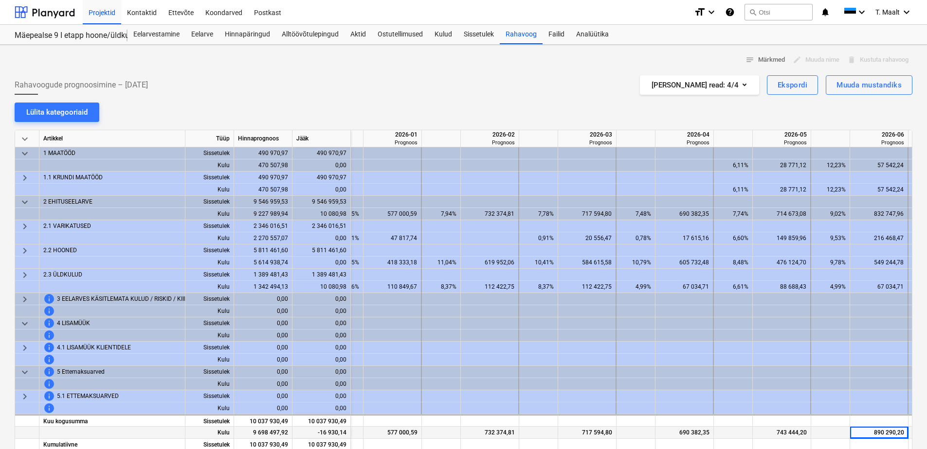
click at [858, 436] on div "890 290,20" at bounding box center [879, 433] width 50 height 12
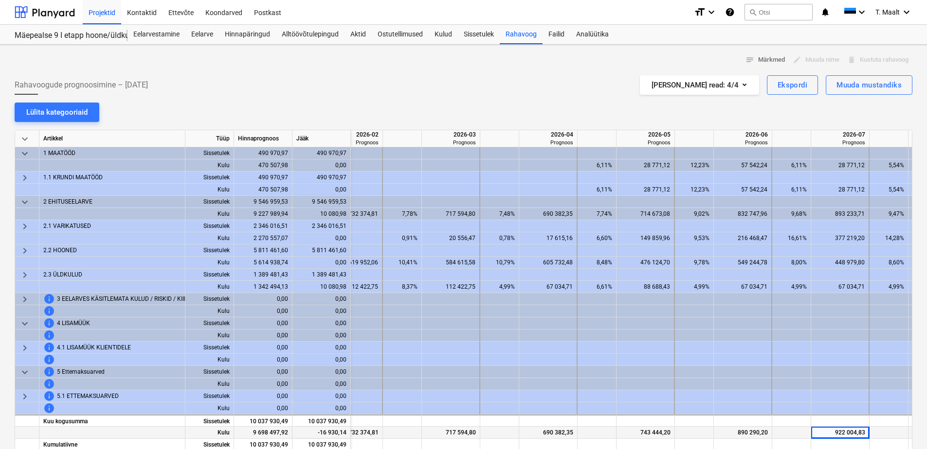
click at [849, 437] on div "922 004,83" at bounding box center [840, 433] width 50 height 12
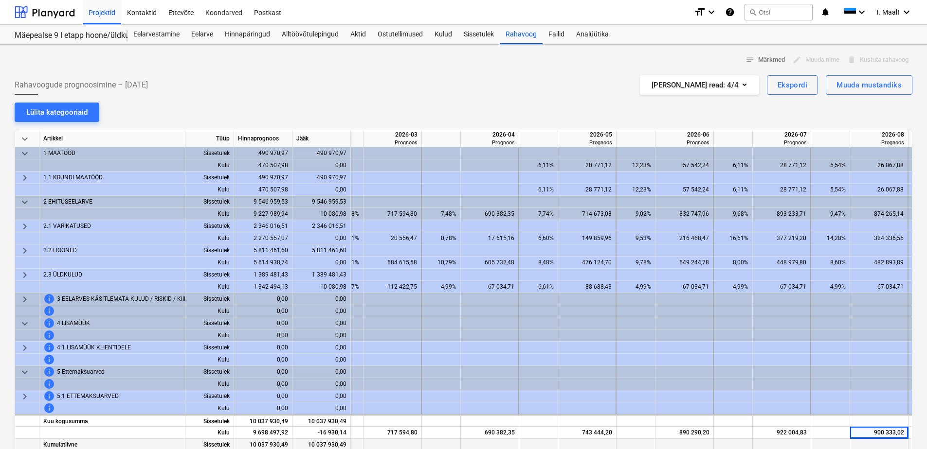
click at [893, 444] on div at bounding box center [879, 445] width 58 height 12
click at [891, 433] on div "900 333,02" at bounding box center [879, 433] width 50 height 12
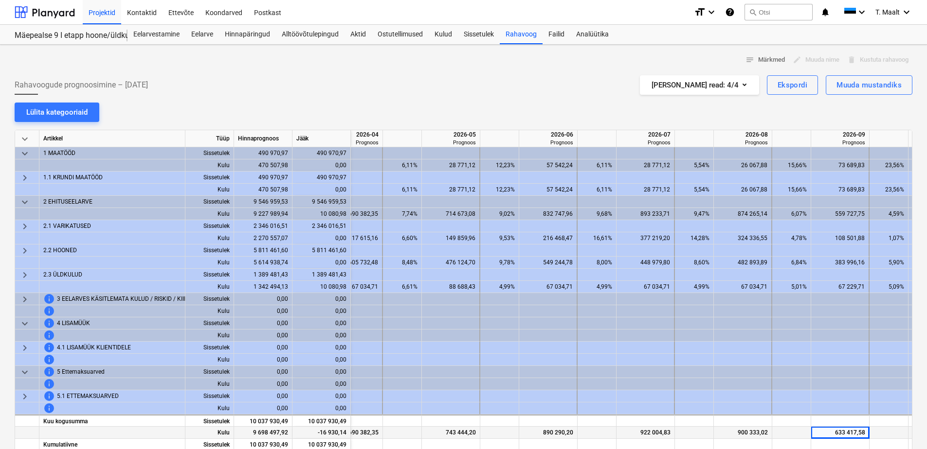
click at [814, 430] on div "633 417,58" at bounding box center [840, 433] width 58 height 12
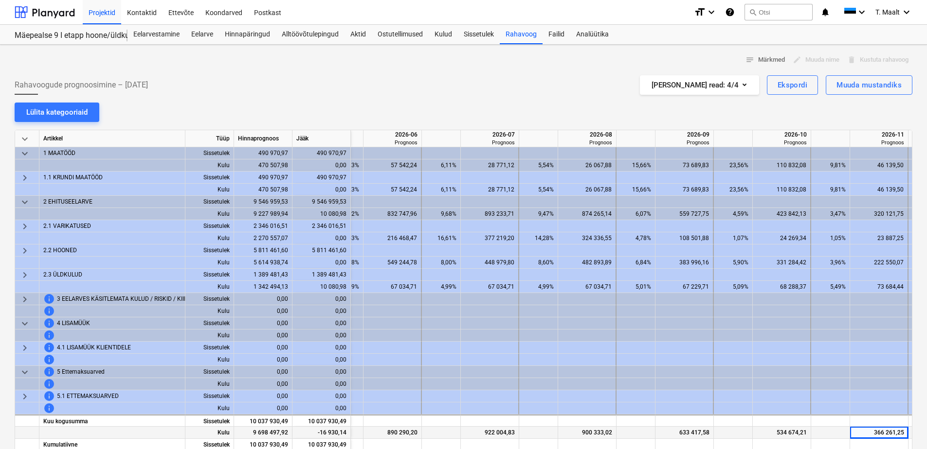
click at [894, 429] on div "366 261,25" at bounding box center [879, 433] width 50 height 12
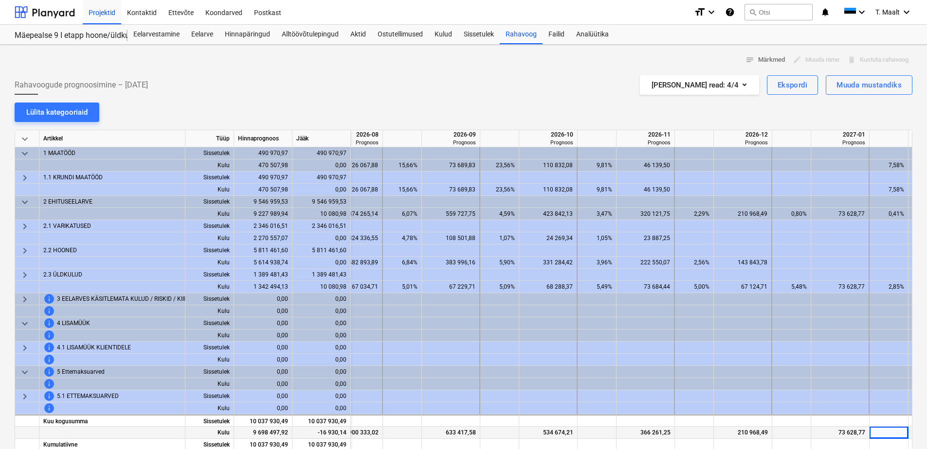
click at [856, 431] on div "73 628,77" at bounding box center [840, 433] width 50 height 12
